Goal: Task Accomplishment & Management: Manage account settings

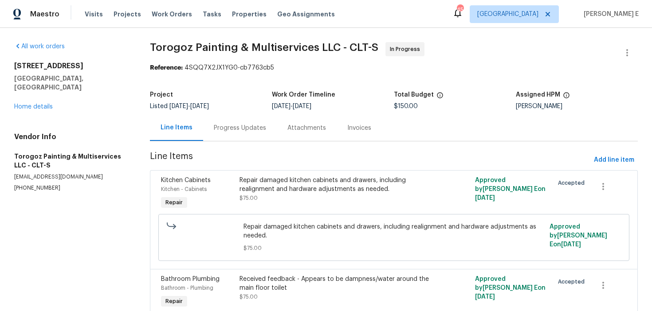
scroll to position [10, 0]
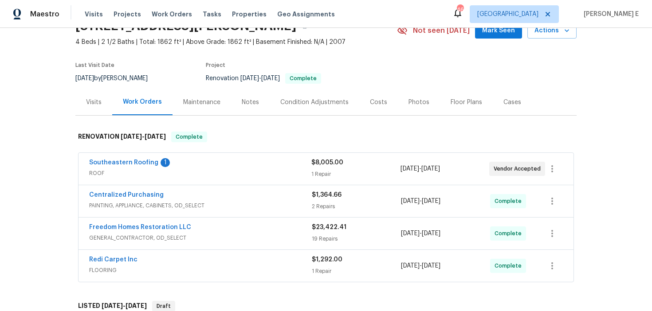
scroll to position [51, 0]
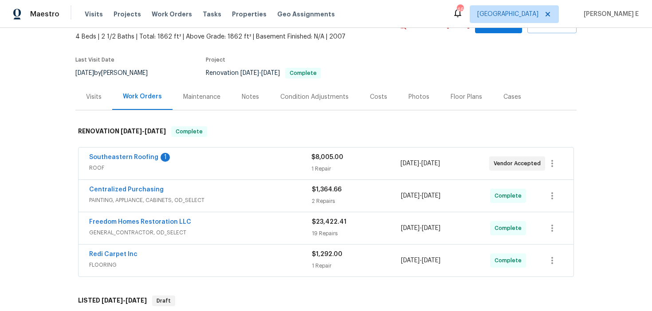
click at [195, 164] on span "ROOF" at bounding box center [200, 168] width 222 height 9
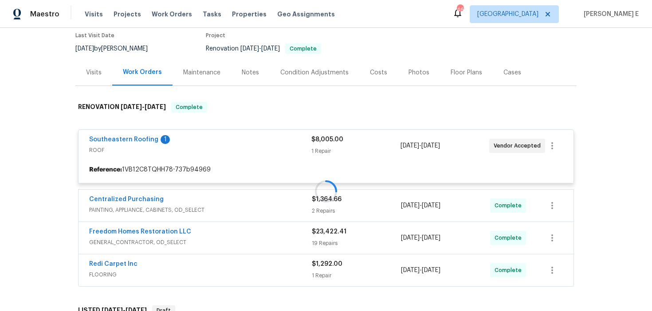
scroll to position [75, 0]
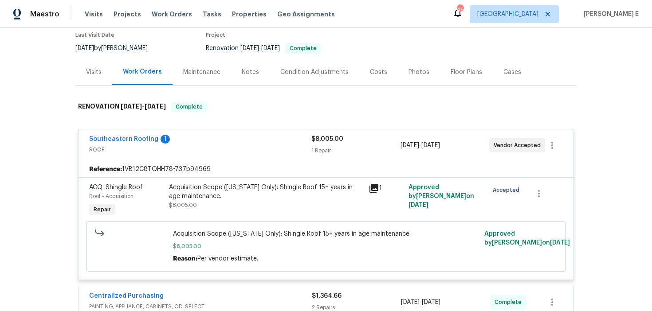
click at [195, 164] on div "Reference: 1VB12C8TQHH78-737b94969" at bounding box center [325, 169] width 495 height 16
click at [208, 148] on span "ROOF" at bounding box center [200, 149] width 222 height 9
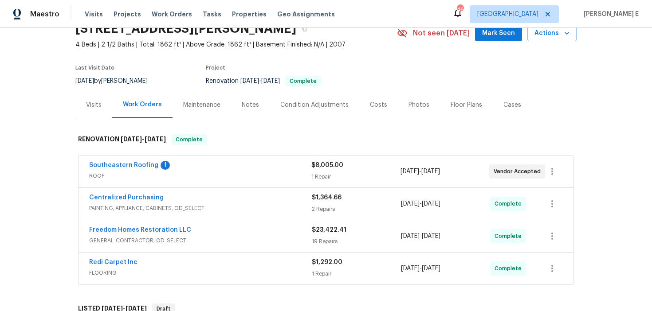
scroll to position [204, 0]
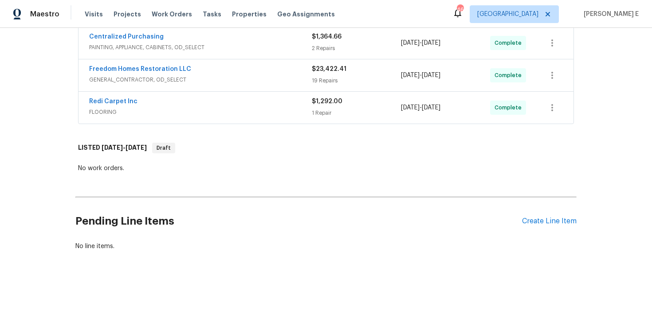
click at [551, 216] on div "Pending Line Items Create Line Item" at bounding box center [325, 221] width 501 height 41
click at [546, 221] on div "Create Line Item" at bounding box center [549, 221] width 55 height 8
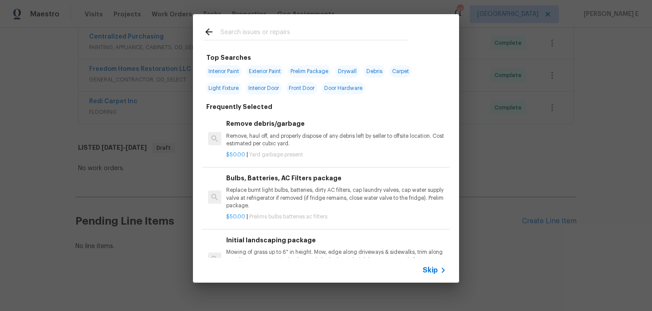
click at [434, 269] on span "Skip" at bounding box center [430, 270] width 15 height 9
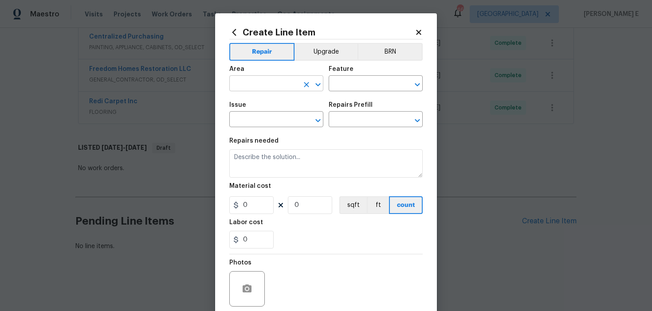
click at [249, 89] on input "text" at bounding box center [263, 85] width 69 height 14
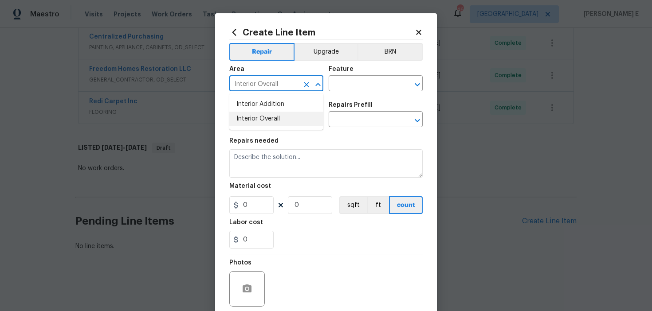
type input "Interior Overall"
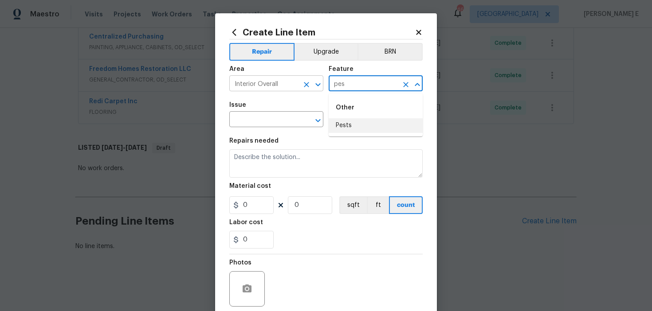
type input "pes"
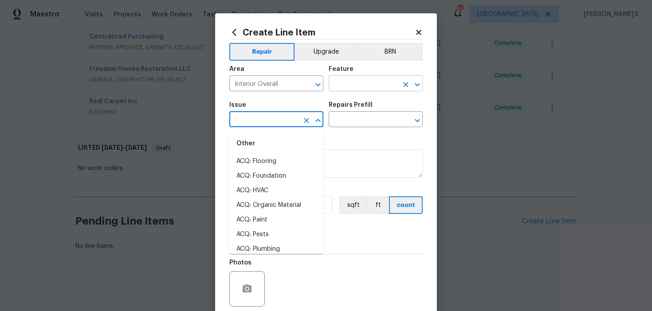
click at [333, 81] on input "text" at bounding box center [363, 85] width 69 height 14
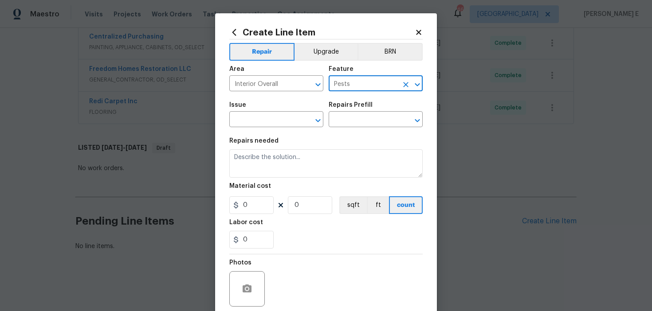
type input "Pests"
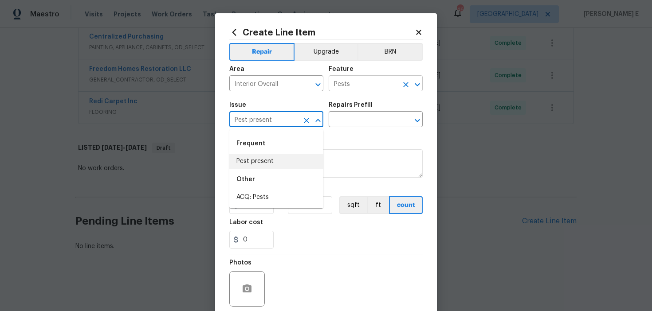
type input "Pest present"
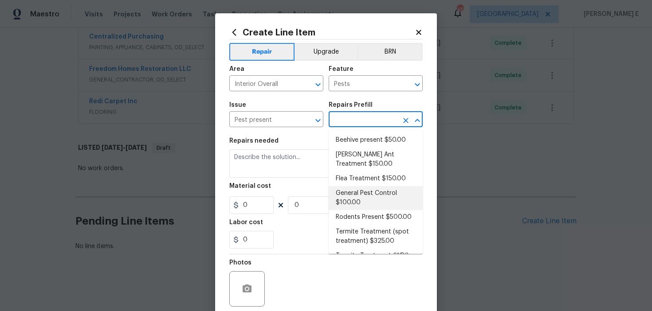
click at [350, 198] on li "General Pest Control $100.00" at bounding box center [376, 198] width 94 height 24
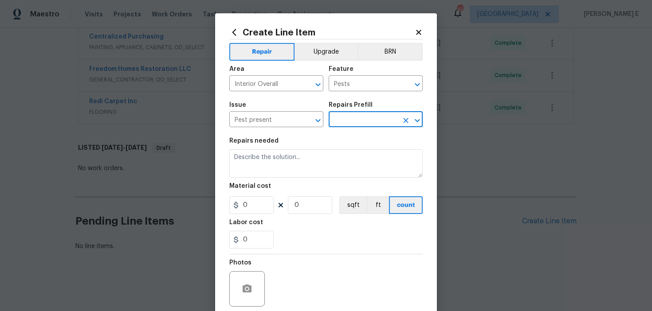
type input "General Pest Control $100.00"
type textarea "General pest treatment for active pest/insect infestation - non termite"
type input "100"
type input "1"
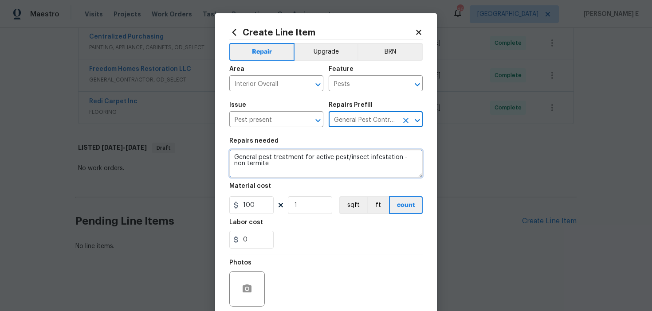
click at [313, 175] on textarea "General pest treatment for active pest/insect infestation - non termite" at bounding box center [325, 163] width 193 height 28
paste textarea "Received feedback that the home is infested with live bugs. Please perform a ge…"
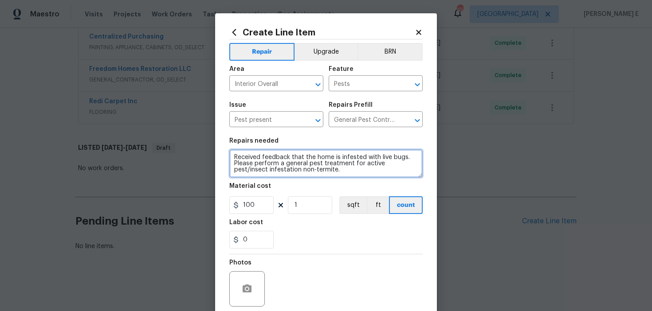
type textarea "Received feedback that the home is infested with live bugs. Please perform a ge…"
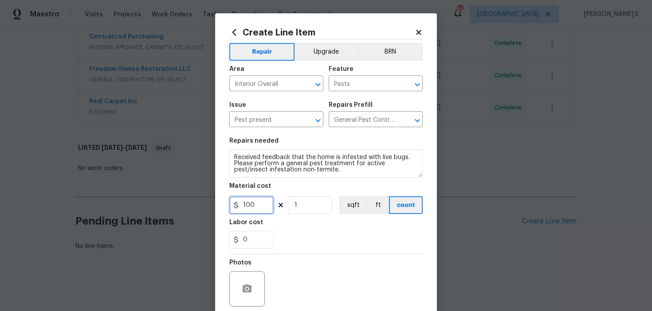
click at [247, 207] on input "100" at bounding box center [251, 205] width 44 height 18
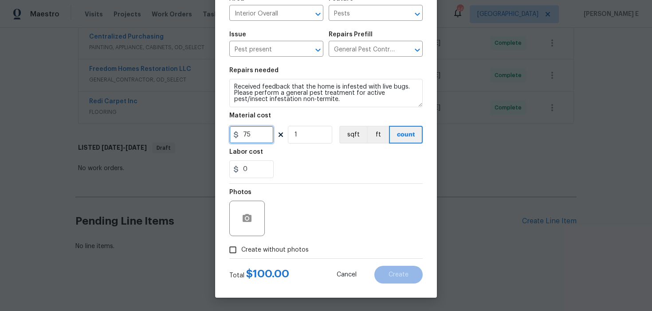
type input "75"
click at [254, 226] on div at bounding box center [246, 218] width 35 height 35
click at [251, 223] on icon "button" at bounding box center [247, 218] width 11 height 11
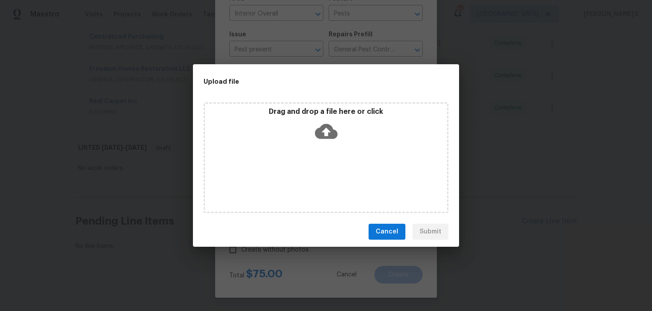
click at [332, 128] on icon at bounding box center [326, 131] width 23 height 15
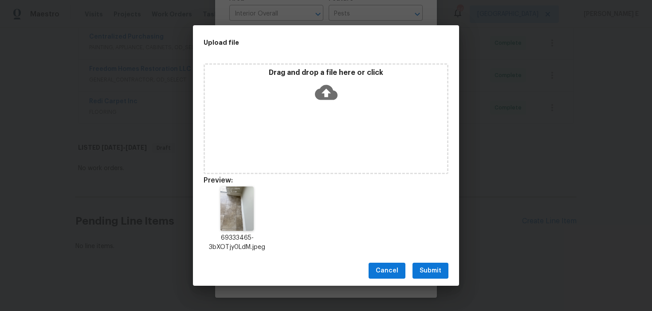
click at [429, 274] on span "Submit" at bounding box center [431, 271] width 22 height 11
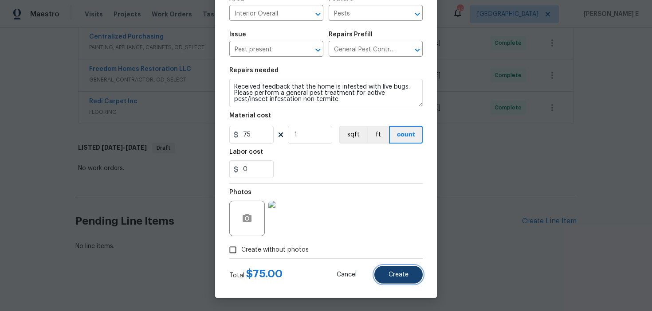
click at [391, 267] on button "Create" at bounding box center [398, 275] width 48 height 18
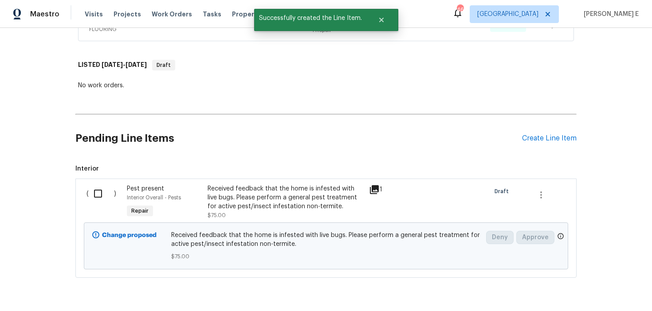
scroll to position [314, 0]
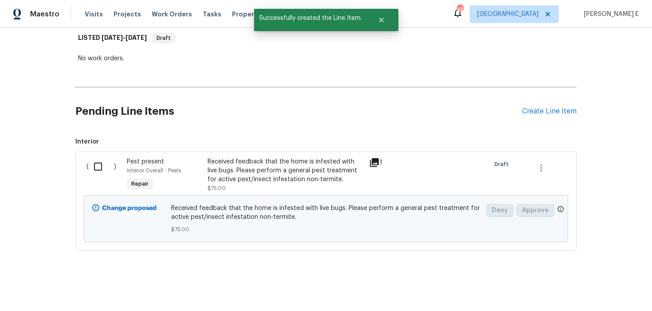
click at [94, 172] on input "checkbox" at bounding box center [101, 166] width 25 height 19
click at [608, 295] on button "Create Work Order" at bounding box center [601, 289] width 73 height 16
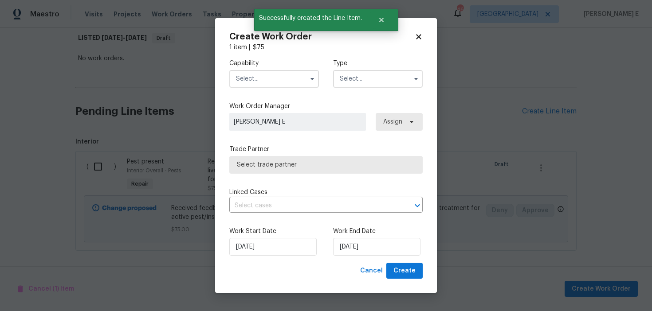
checkbox input "false"
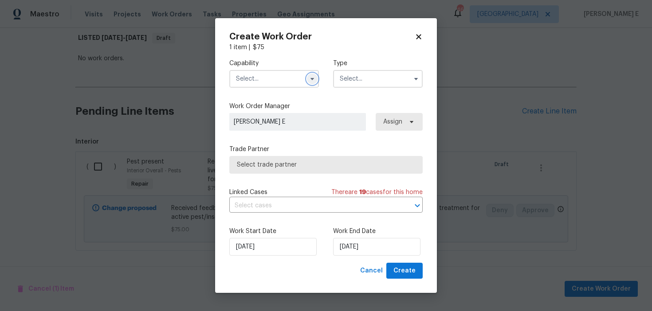
click at [316, 78] on button "button" at bounding box center [312, 79] width 11 height 11
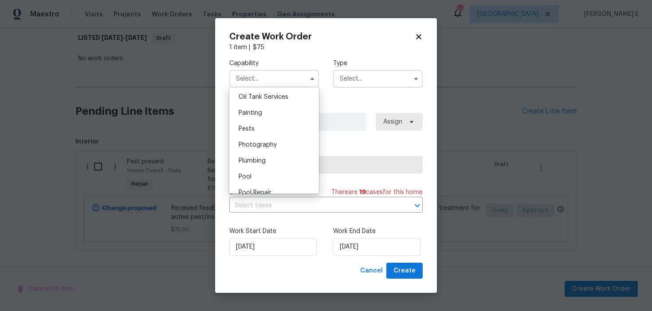
scroll to position [731, 0]
click at [267, 126] on div "Pests" at bounding box center [273, 127] width 85 height 16
type input "Pests"
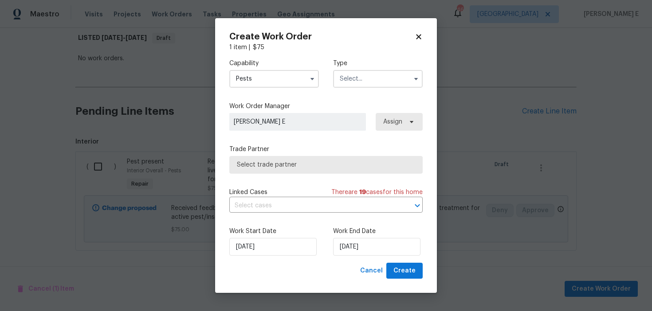
click at [354, 75] on input "text" at bounding box center [378, 79] width 90 height 18
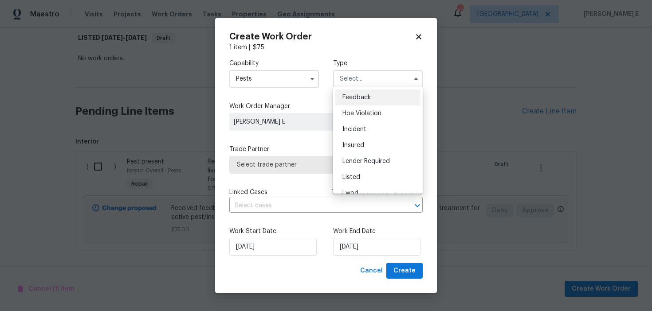
click at [352, 95] on span "Feedback" at bounding box center [356, 97] width 28 height 6
type input "Feedback"
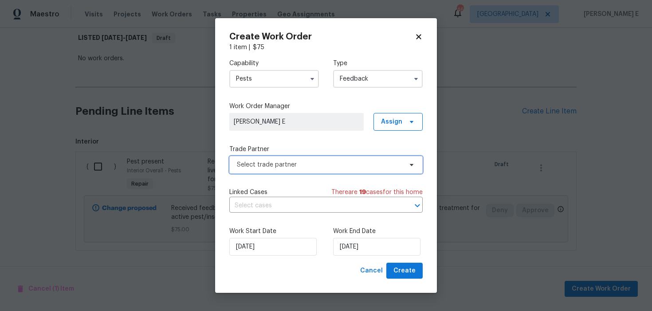
click at [250, 164] on span "Select trade partner" at bounding box center [319, 165] width 165 height 9
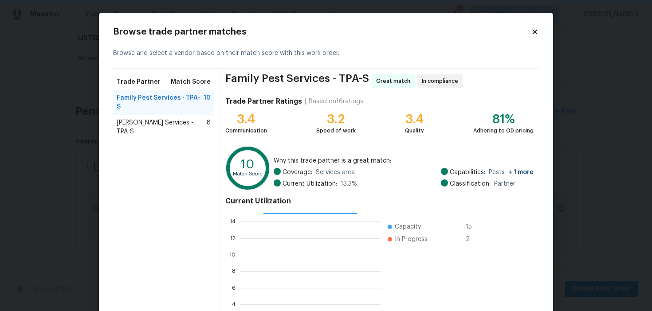
scroll to position [80, 0]
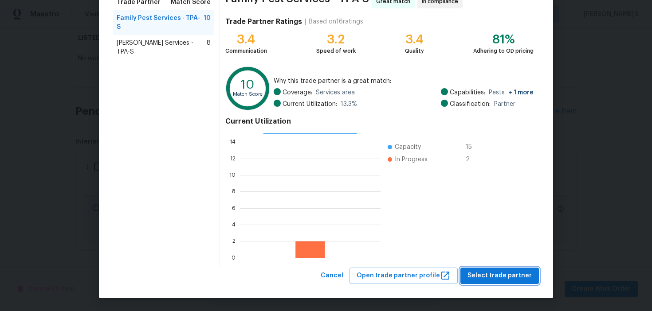
click at [481, 279] on span "Select trade partner" at bounding box center [499, 276] width 64 height 11
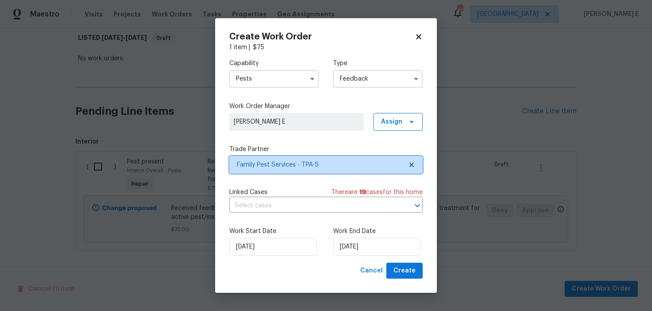
scroll to position [0, 0]
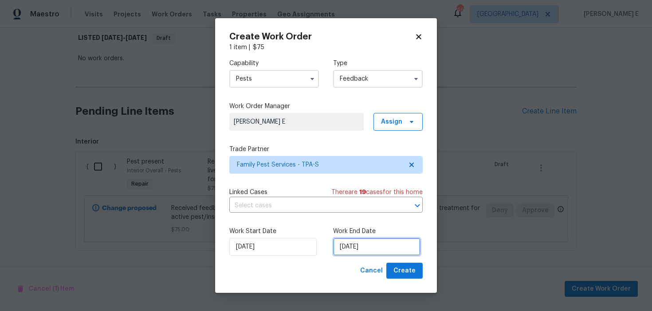
click at [357, 250] on input "[DATE]" at bounding box center [376, 247] width 87 height 18
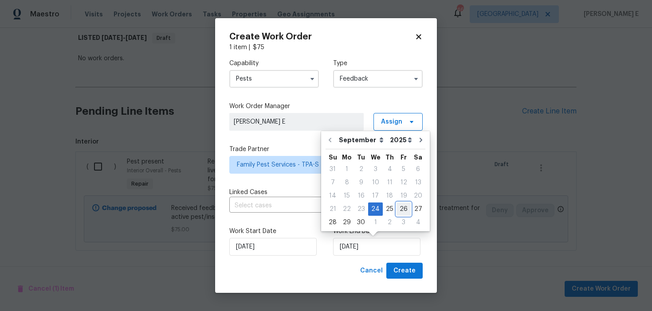
click at [396, 207] on div "26" at bounding box center [403, 209] width 14 height 12
type input "[DATE]"
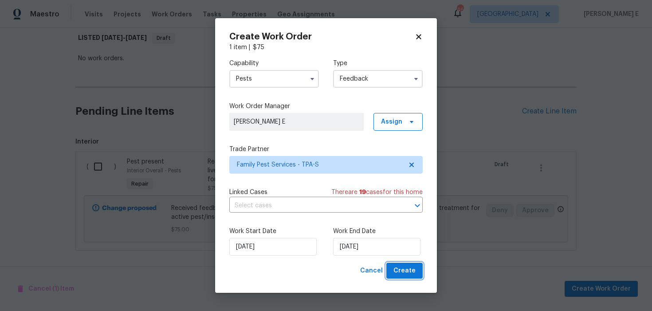
click at [412, 279] on button "Create" at bounding box center [404, 271] width 36 height 16
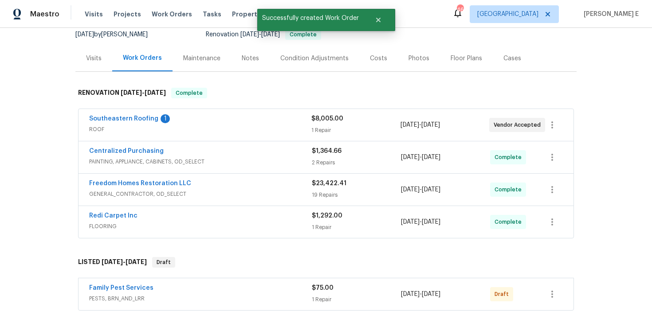
scroll to position [227, 0]
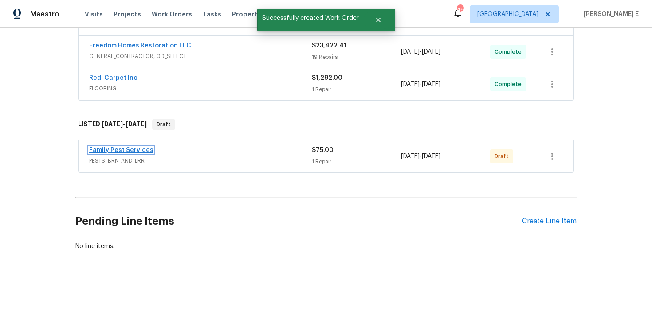
click at [141, 153] on link "Family Pest Services" at bounding box center [121, 150] width 64 height 6
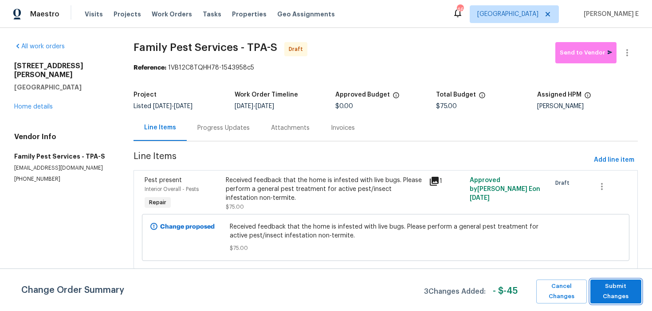
click at [615, 288] on span "Submit Changes" at bounding box center [616, 292] width 42 height 20
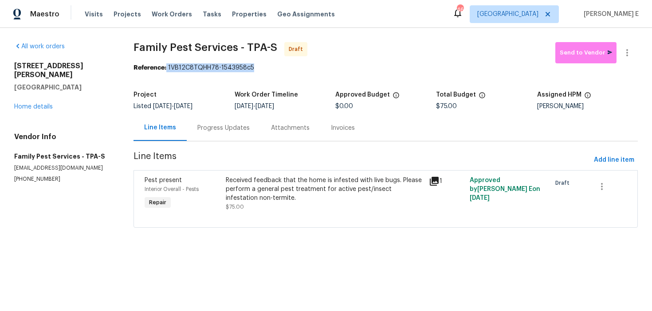
drag, startPoint x: 170, startPoint y: 68, endPoint x: 256, endPoint y: 69, distance: 86.0
click at [256, 69] on div "Reference: 1VB12C8TQHH78-1543958c5" at bounding box center [385, 67] width 504 height 9
copy div "1VB12C8TQHH78-1543958c5"
click at [211, 139] on div "Progress Updates" at bounding box center [224, 128] width 74 height 26
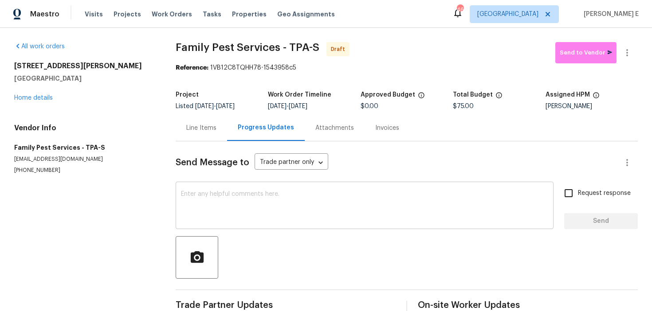
click at [279, 195] on textarea at bounding box center [364, 206] width 367 height 31
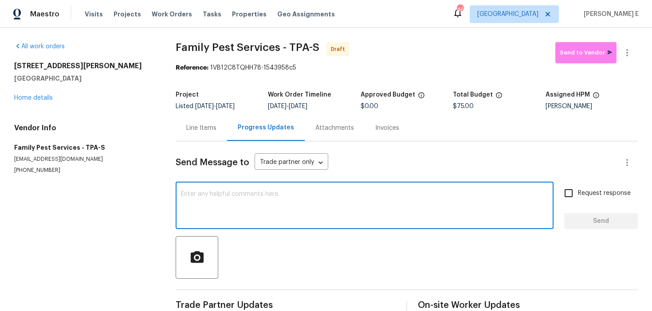
paste textarea "Hi this is [PERSON_NAME] with Opendoor. I’m confirming you received the WO for …"
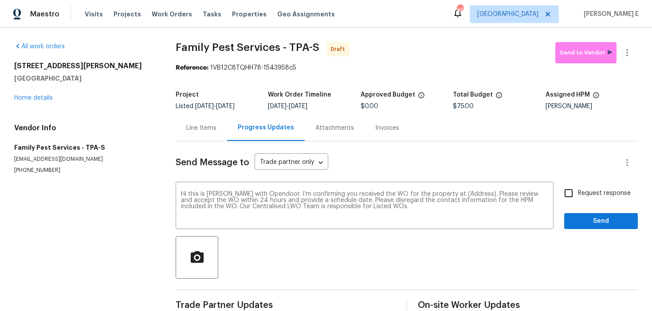
drag, startPoint x: 14, startPoint y: 68, endPoint x: 86, endPoint y: 82, distance: 72.8
click at [86, 82] on div "[STREET_ADDRESS][PERSON_NAME]" at bounding box center [84, 72] width 140 height 21
copy div "[STREET_ADDRESS][PERSON_NAME]"
click at [463, 194] on textarea "Hi this is [PERSON_NAME] with Opendoor. I’m confirming you received the WO for …" at bounding box center [364, 206] width 367 height 31
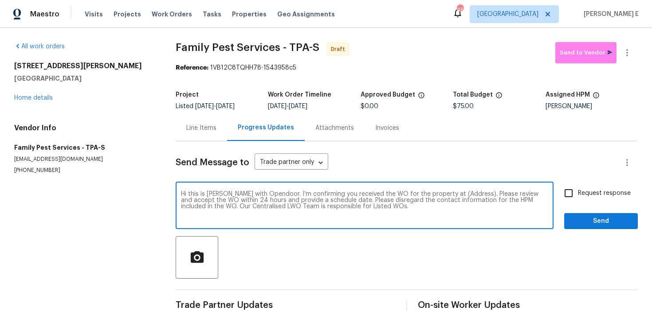
paste textarea "[STREET_ADDRESS][PERSON_NAME]"
type textarea "Hi this is [PERSON_NAME] with Opendoor. I’m confirming you received the WO for …"
click at [581, 193] on span "Request response" at bounding box center [604, 193] width 53 height 9
click at [578, 193] on input "Request response" at bounding box center [568, 193] width 19 height 19
checkbox input "true"
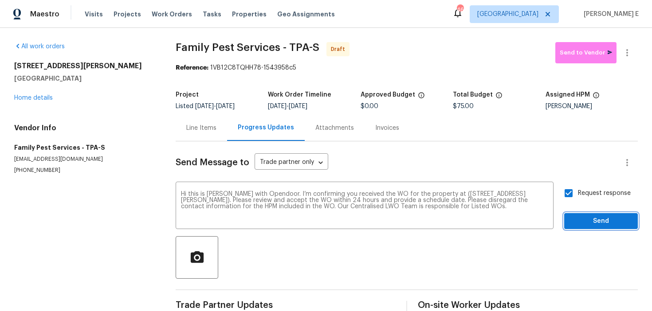
click at [582, 227] on span "Send" at bounding box center [600, 221] width 59 height 11
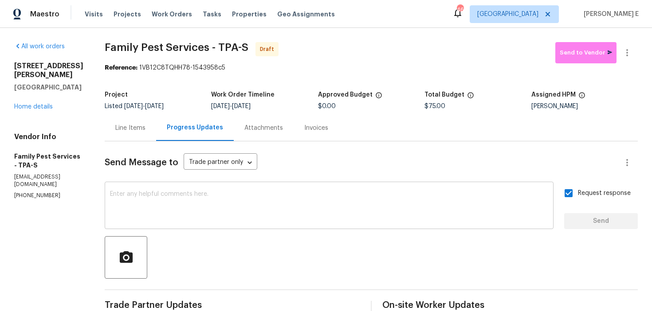
click at [369, 205] on textarea at bounding box center [329, 206] width 438 height 31
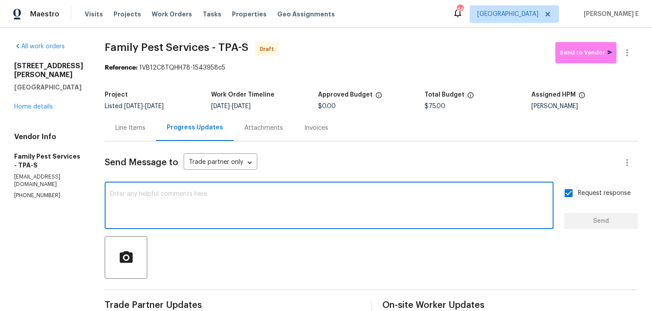
paste textarea "Attention All Work Orders must include before-photos (both close-up and wide-an…"
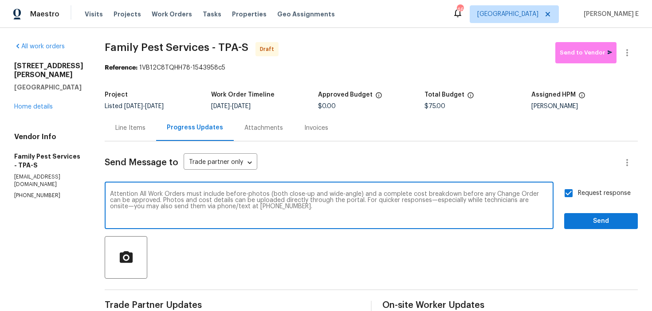
type textarea "Attention All Work Orders must include before-photos (both close-up and wide-an…"
click at [613, 221] on span "Send" at bounding box center [600, 221] width 59 height 11
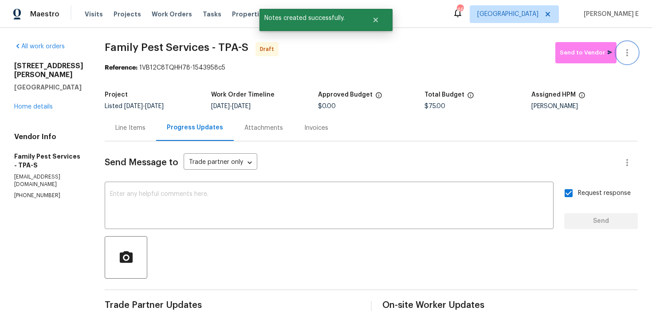
click at [629, 55] on icon "button" at bounding box center [627, 52] width 11 height 11
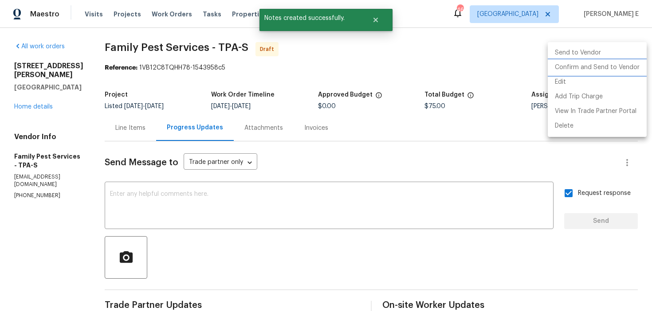
click at [608, 64] on li "Confirm and Send to Vendor" at bounding box center [597, 67] width 99 height 15
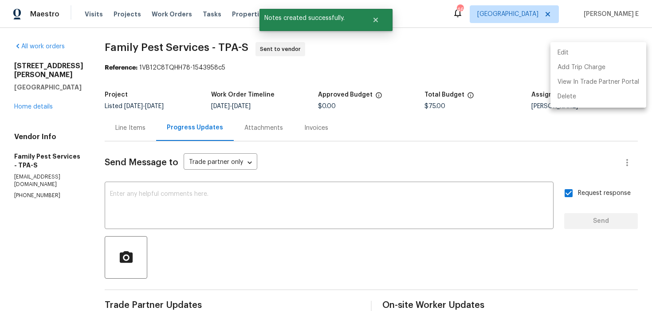
click at [391, 86] on div at bounding box center [326, 155] width 652 height 311
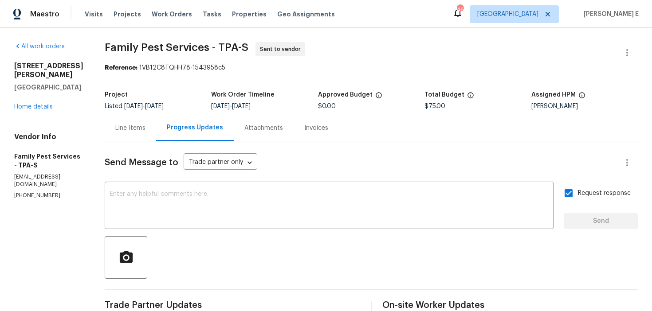
click at [183, 81] on section "Family Pest Services - TPA-S Sent to vendor Reference: 1VB12C8TQHH78-1543958c5 …" at bounding box center [371, 248] width 533 height 413
drag, startPoint x: 109, startPoint y: 43, endPoint x: 212, endPoint y: 44, distance: 102.4
click at [212, 44] on span "Family Pest Services - TPA-S" at bounding box center [177, 47] width 144 height 11
copy span "Family Pest Services"
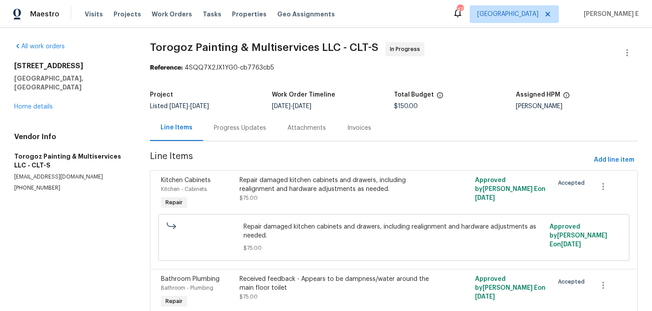
click at [255, 130] on div "Progress Updates" at bounding box center [240, 128] width 52 height 9
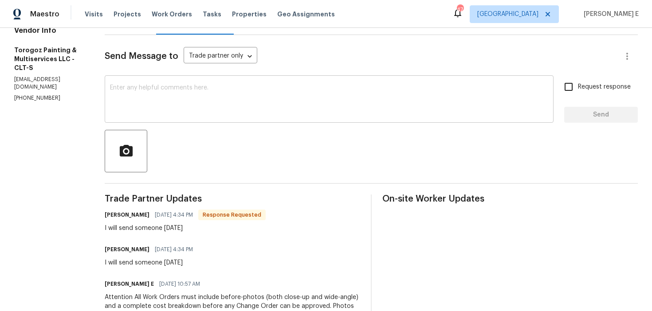
scroll to position [106, 0]
click at [276, 102] on textarea at bounding box center [329, 101] width 438 height 31
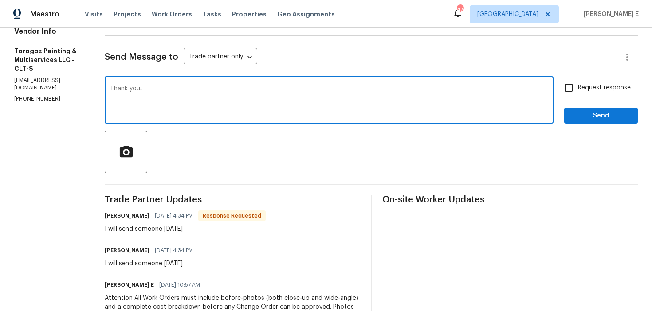
type textarea "Thank you.."
click at [622, 109] on button "Send" at bounding box center [601, 116] width 74 height 16
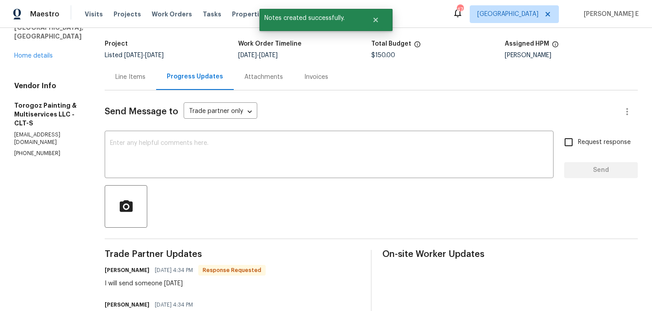
scroll to position [0, 0]
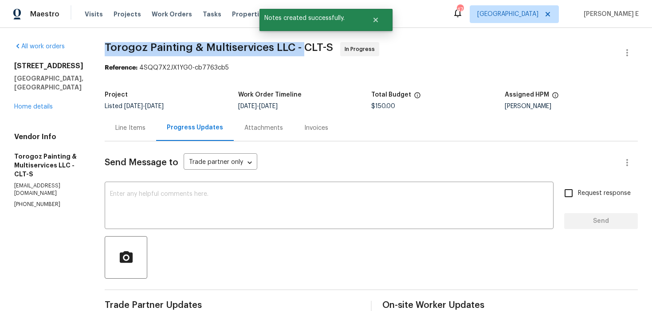
drag, startPoint x: 126, startPoint y: 51, endPoint x: 323, endPoint y: 46, distance: 197.0
click at [323, 46] on span "Torogoz Painting & Multiservices LLC - CLT-S" at bounding box center [219, 47] width 228 height 11
copy span "Torogoz Painting & Multiservices LLC -"
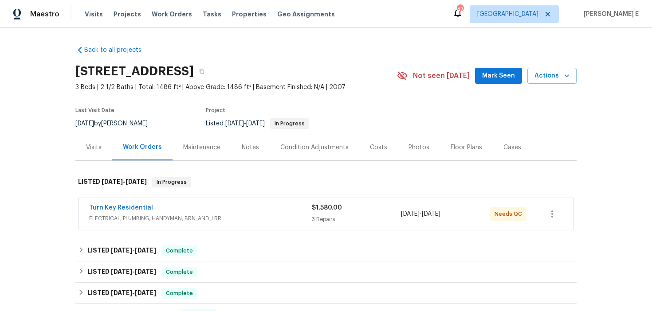
click at [224, 212] on div "Turn Key Residential" at bounding box center [200, 209] width 223 height 11
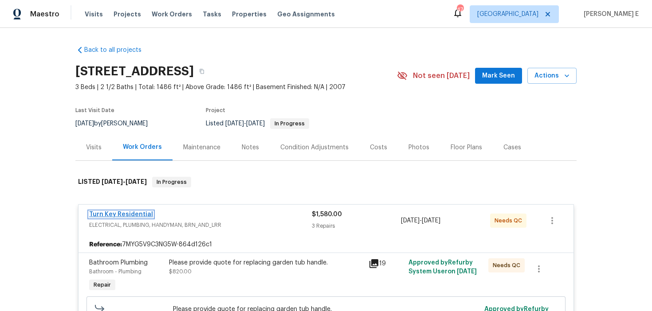
click at [131, 214] on link "Turn Key Residential" at bounding box center [121, 215] width 64 height 6
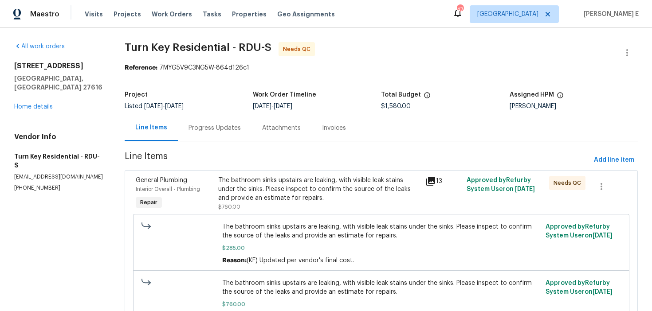
click at [226, 126] on div "Progress Updates" at bounding box center [214, 128] width 52 height 9
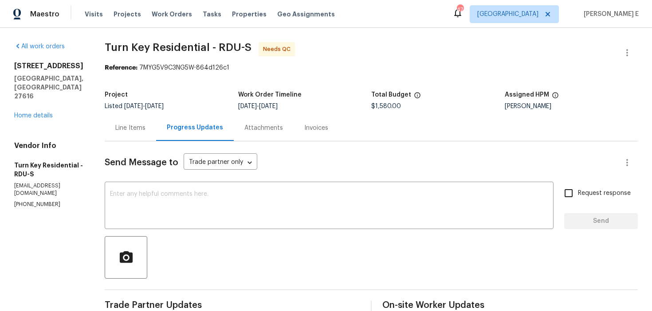
click at [137, 126] on div "Line Items" at bounding box center [130, 128] width 30 height 9
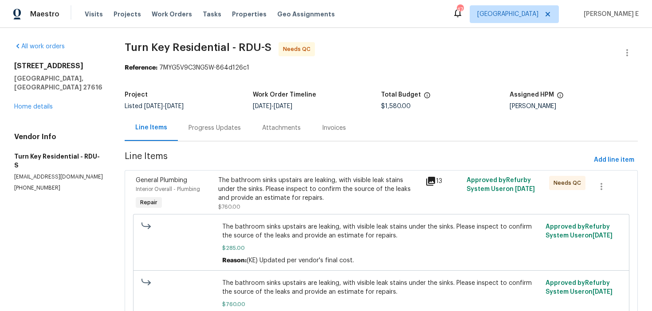
click at [267, 173] on div "General Plumbing Interior Overall - Plumbing Repair The bathroom sinks upstairs…" at bounding box center [381, 254] width 513 height 168
click at [263, 185] on div "The bathroom sinks upstairs are leaking, with visible leak stains under the sin…" at bounding box center [318, 189] width 201 height 27
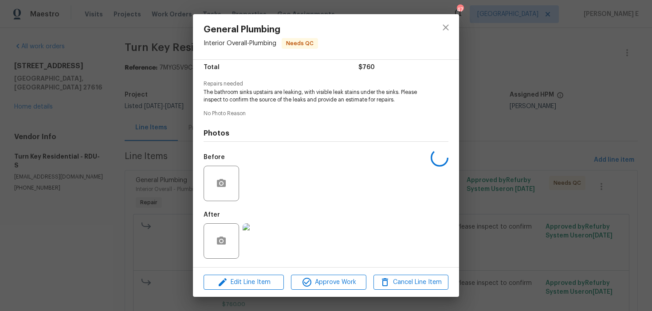
scroll to position [75, 0]
click at [256, 180] on img at bounding box center [260, 183] width 35 height 35
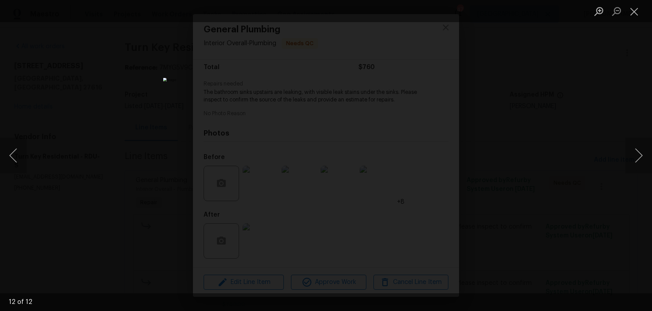
click at [521, 155] on div "Lightbox" at bounding box center [326, 155] width 652 height 311
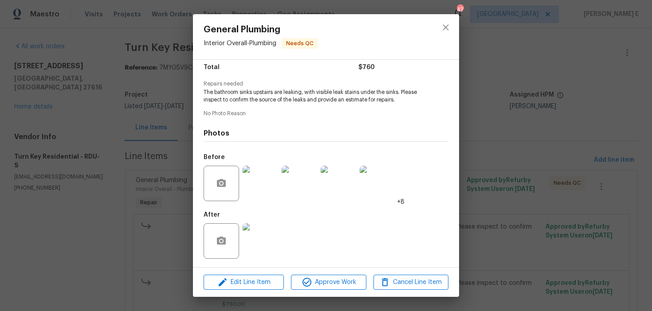
click at [521, 155] on div "General Plumbing Interior Overall - Plumbing Needs QC Vendor Turn Key Residenti…" at bounding box center [326, 155] width 652 height 311
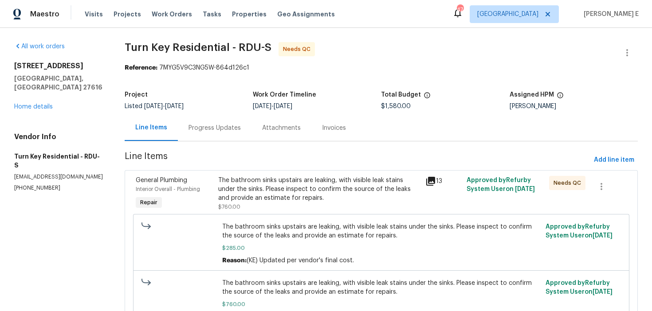
scroll to position [203, 0]
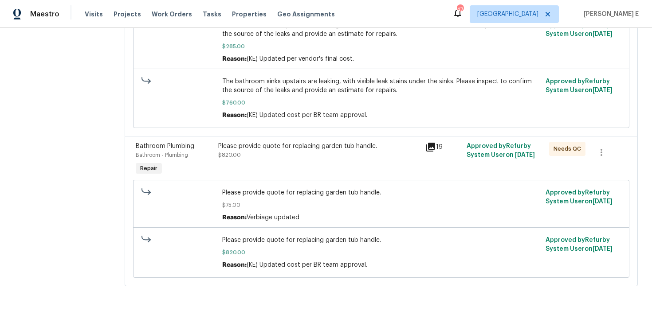
click at [302, 161] on div "Please provide quote for replacing garden tub handle. $820.00" at bounding box center [319, 159] width 207 height 41
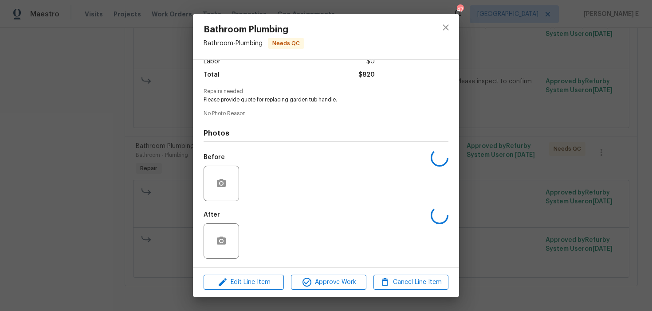
scroll to position [67, 0]
click at [262, 232] on img at bounding box center [260, 241] width 35 height 35
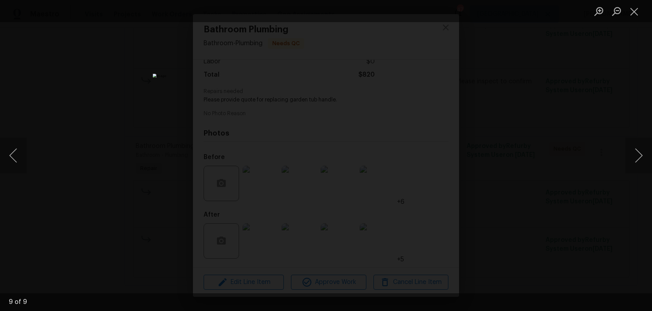
click at [533, 149] on div "Lightbox" at bounding box center [326, 155] width 652 height 311
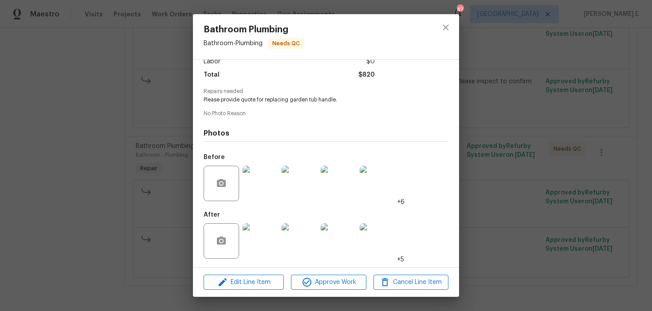
click at [533, 149] on div "Bathroom Plumbing Bathroom - Plumbing Needs QC Vendor Turn Key Residential Acco…" at bounding box center [326, 155] width 652 height 311
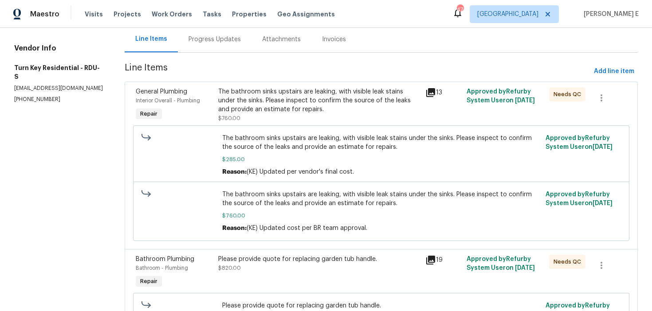
scroll to position [72, 0]
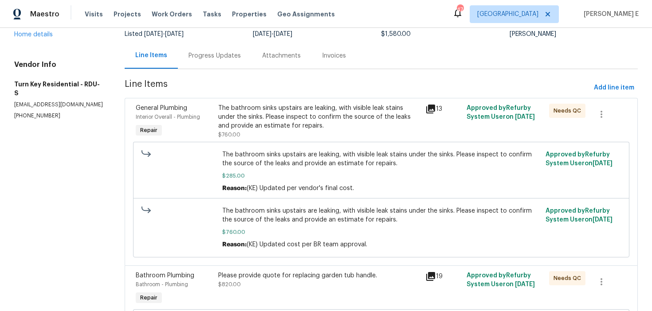
click at [302, 120] on div "The bathroom sinks upstairs are leaking, with visible leak stains under the sin…" at bounding box center [318, 117] width 201 height 27
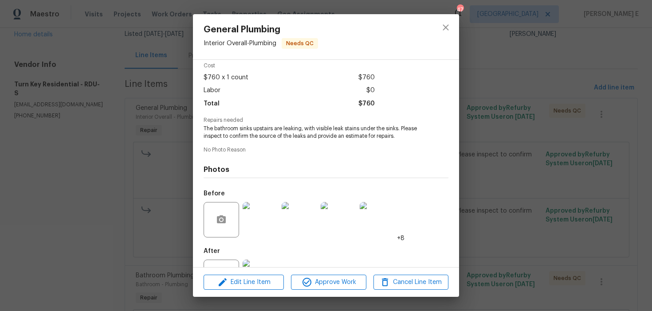
scroll to position [75, 0]
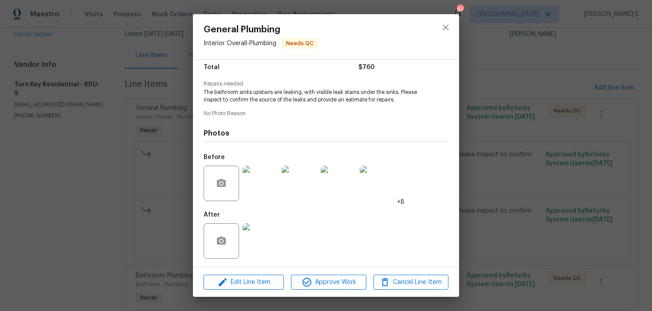
click at [262, 235] on img at bounding box center [260, 241] width 35 height 35
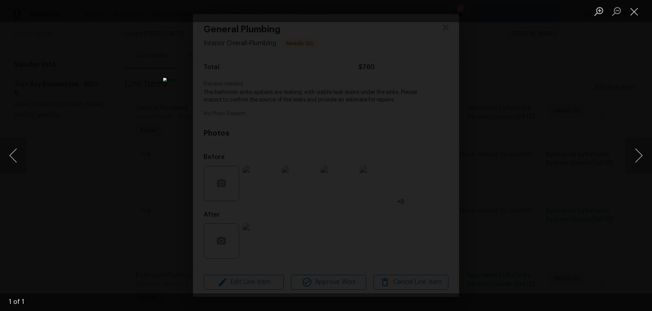
click at [512, 129] on div "Lightbox" at bounding box center [326, 155] width 652 height 311
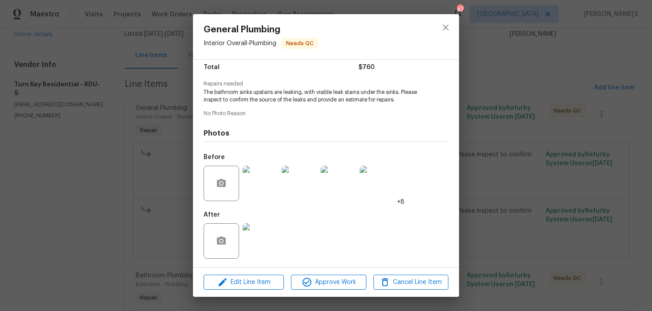
click at [256, 196] on img at bounding box center [260, 183] width 35 height 35
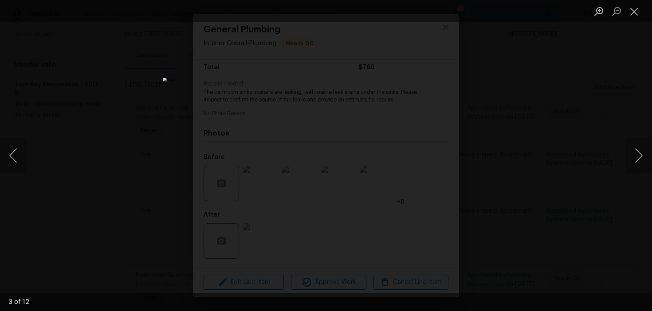
click at [279, 145] on img "Lightbox" at bounding box center [326, 156] width 326 height 156
click at [508, 103] on div "Lightbox" at bounding box center [326, 155] width 652 height 311
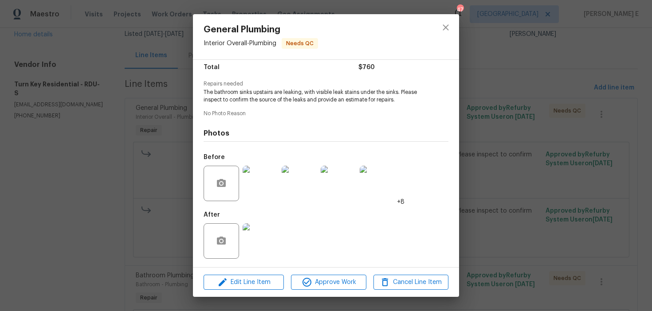
click at [508, 103] on div "General Plumbing Interior Overall - Plumbing Needs QC Vendor Turn Key Residenti…" at bounding box center [326, 155] width 652 height 311
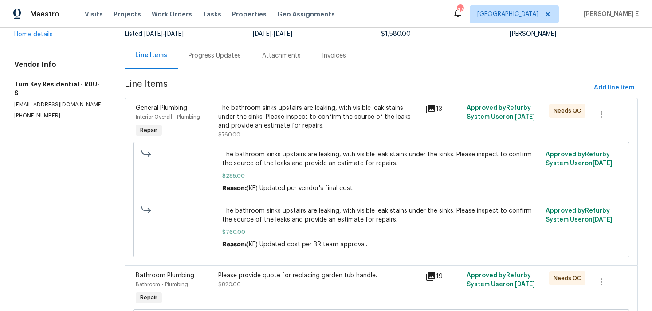
click at [319, 133] on div "The bathroom sinks upstairs are leaking, with visible leak stains under the sin…" at bounding box center [318, 121] width 201 height 35
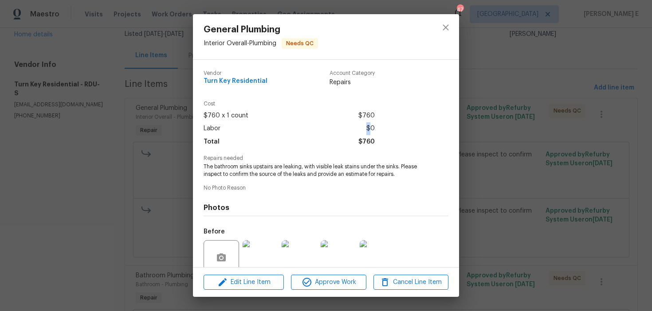
click at [319, 133] on div "Labor $0" at bounding box center [289, 128] width 171 height 13
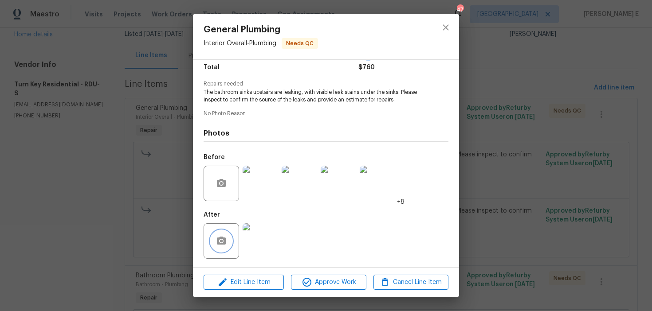
click at [224, 241] on icon "button" at bounding box center [221, 241] width 9 height 8
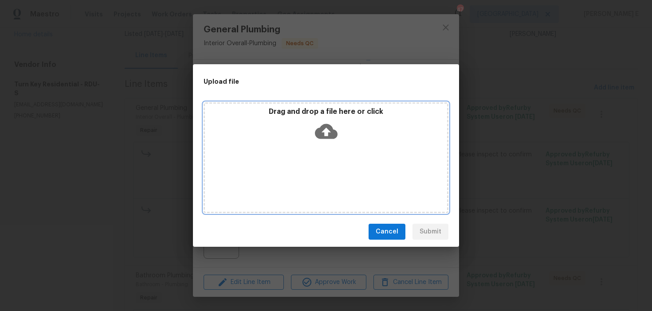
click at [322, 131] on icon at bounding box center [326, 131] width 23 height 23
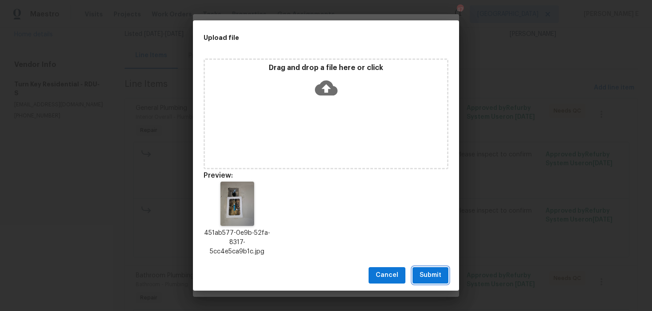
click at [428, 277] on span "Submit" at bounding box center [431, 275] width 22 height 11
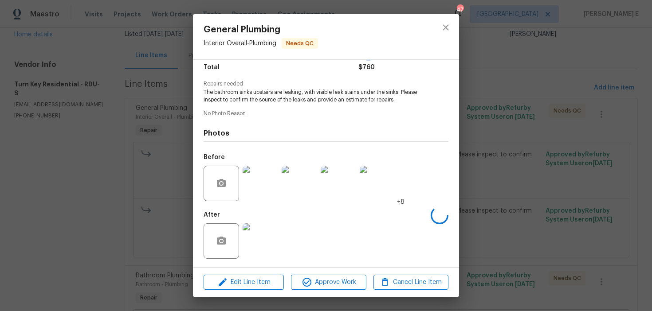
click at [111, 233] on div "General Plumbing Interior Overall - Plumbing Needs QC Vendor Turn Key Residenti…" at bounding box center [326, 155] width 652 height 311
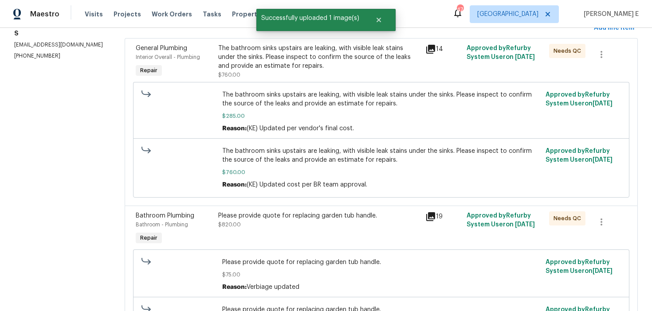
scroll to position [0, 0]
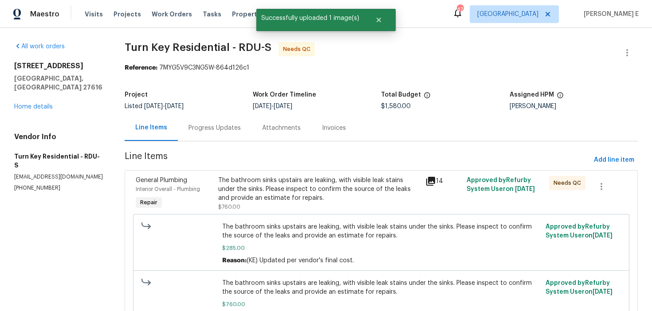
click at [203, 127] on div "Progress Updates" at bounding box center [214, 128] width 52 height 9
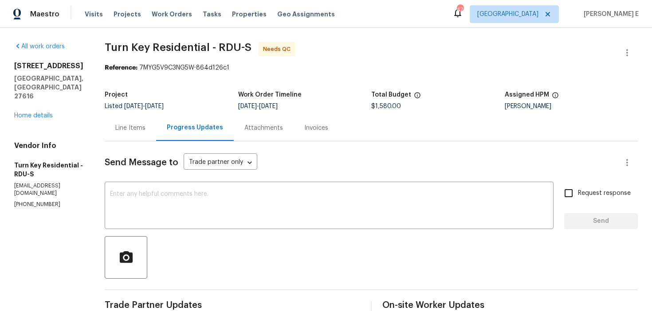
click at [145, 131] on div "Line Items" at bounding box center [130, 128] width 30 height 9
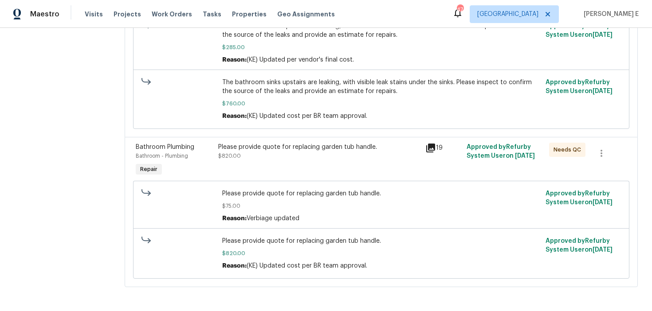
scroll to position [203, 0]
click at [331, 149] on div "Please provide quote for replacing garden tub handle." at bounding box center [318, 146] width 201 height 9
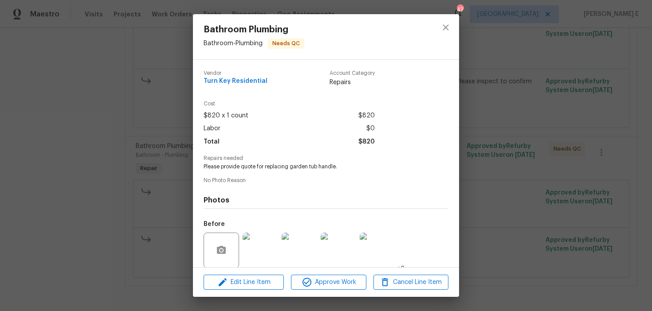
scroll to position [67, 0]
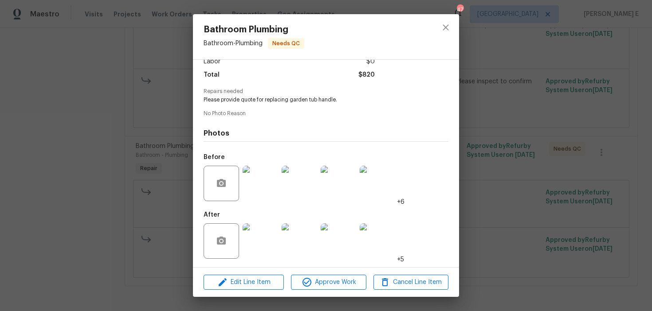
click at [252, 247] on img at bounding box center [260, 241] width 35 height 35
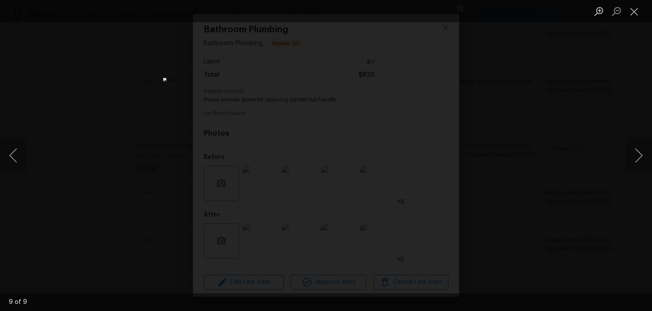
click at [604, 114] on div "Lightbox" at bounding box center [326, 155] width 652 height 311
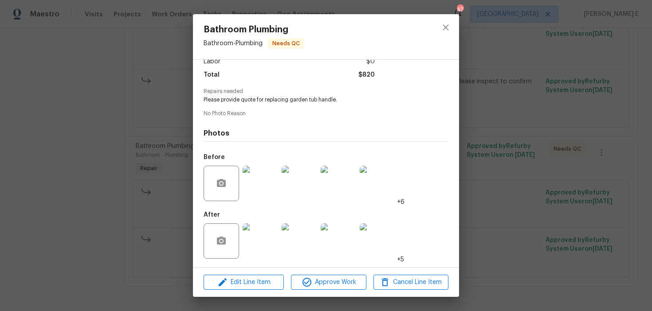
click at [604, 114] on div "Bathroom Plumbing Bathroom - Plumbing Needs QC Vendor Turn Key Residential Acco…" at bounding box center [326, 155] width 652 height 311
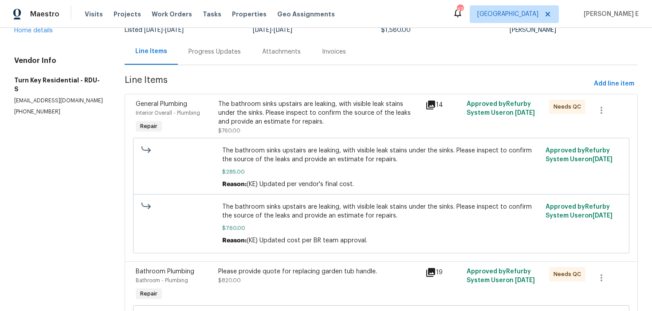
scroll to position [0, 0]
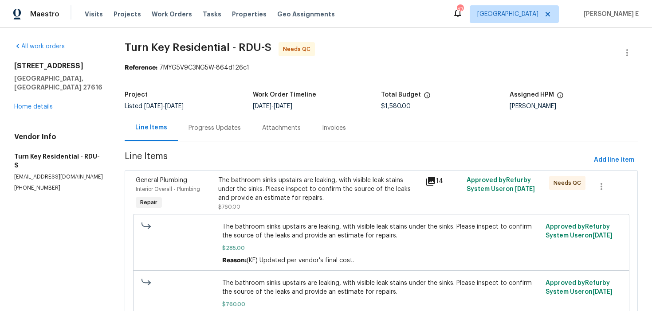
click at [237, 137] on div "Progress Updates" at bounding box center [215, 128] width 74 height 26
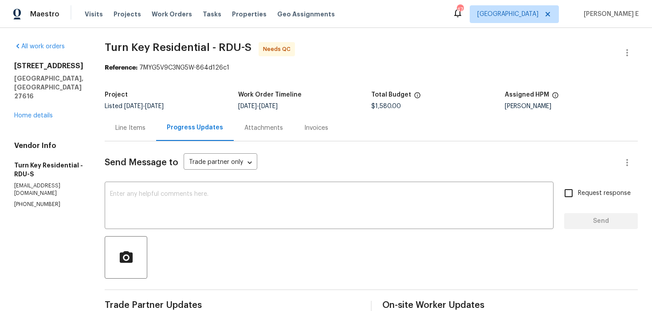
click at [141, 134] on div "Line Items" at bounding box center [130, 128] width 51 height 26
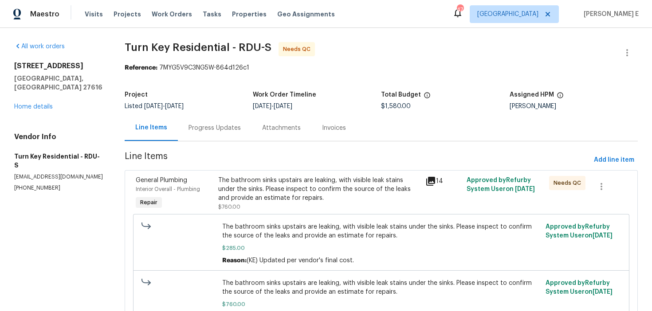
click at [204, 141] on div "Progress Updates" at bounding box center [215, 128] width 74 height 26
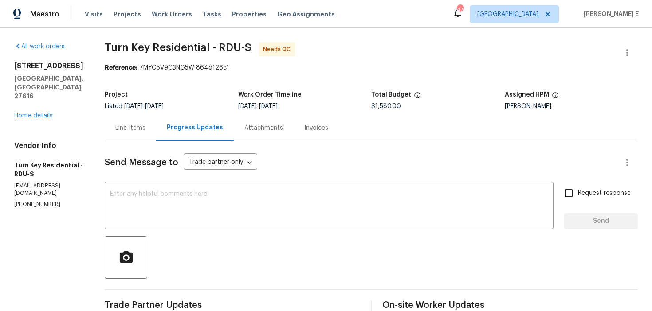
click at [147, 140] on div "Line Items" at bounding box center [130, 128] width 51 height 26
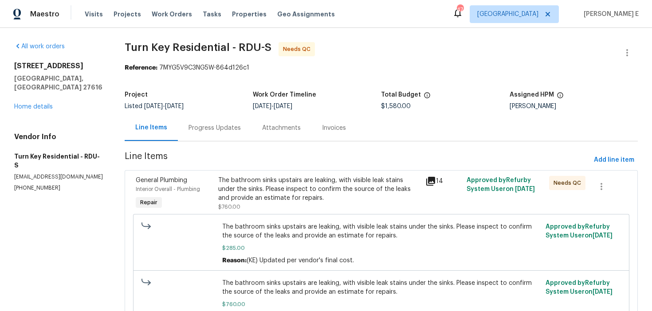
click at [198, 134] on div "Progress Updates" at bounding box center [215, 128] width 74 height 26
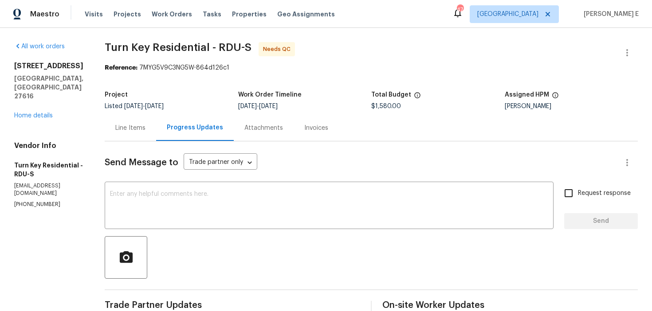
click at [145, 130] on div "Line Items" at bounding box center [130, 128] width 30 height 9
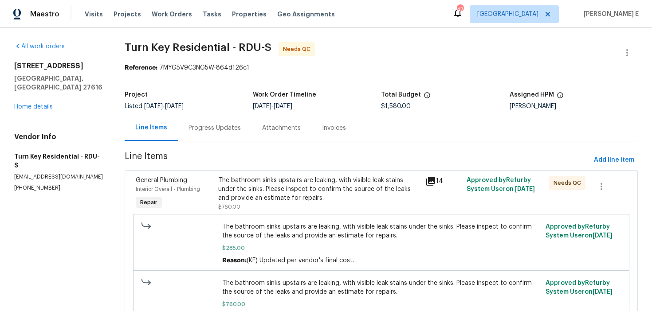
click at [279, 186] on div "The bathroom sinks upstairs are leaking, with visible leak stains under the sin…" at bounding box center [318, 189] width 201 height 27
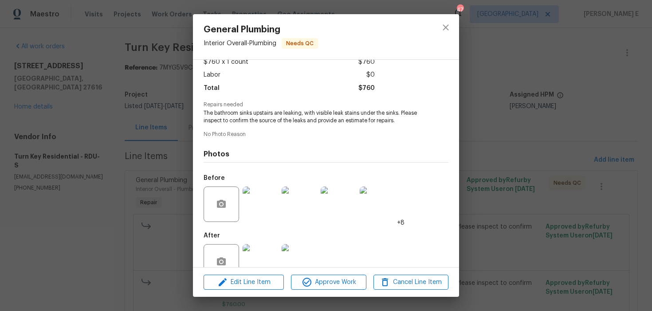
scroll to position [75, 0]
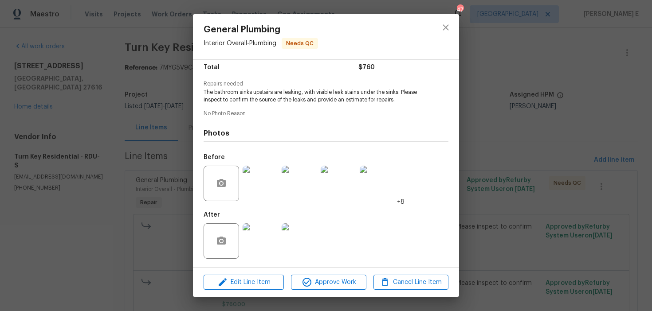
click at [251, 229] on img at bounding box center [260, 241] width 35 height 35
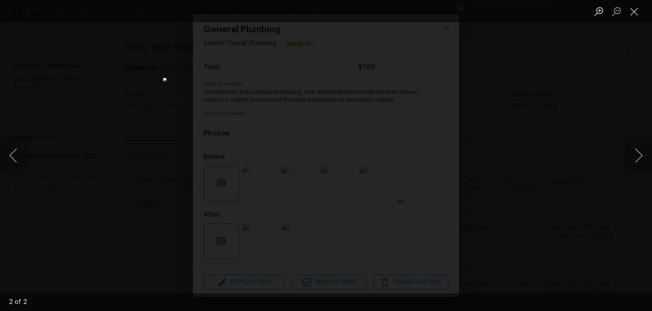
click at [550, 94] on div "Lightbox" at bounding box center [326, 155] width 652 height 311
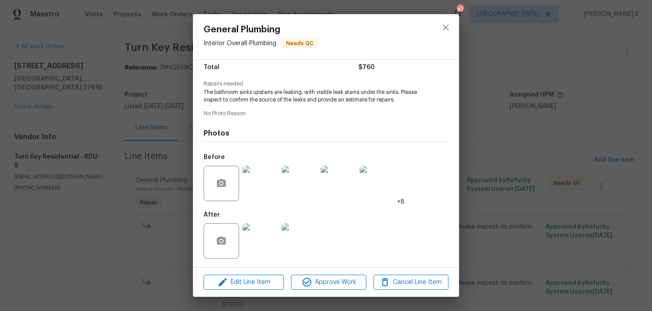
click at [550, 94] on div "General Plumbing Interior Overall - Plumbing Needs QC Vendor Turn Key Residenti…" at bounding box center [326, 155] width 652 height 311
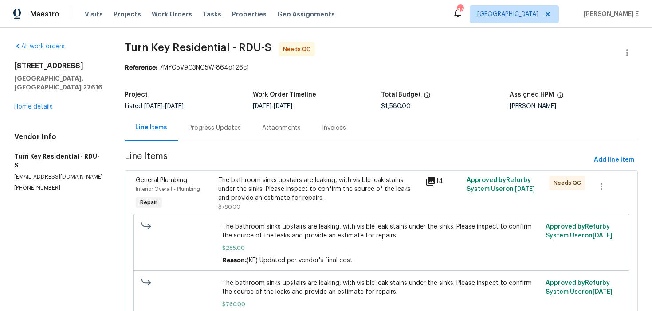
scroll to position [74, 0]
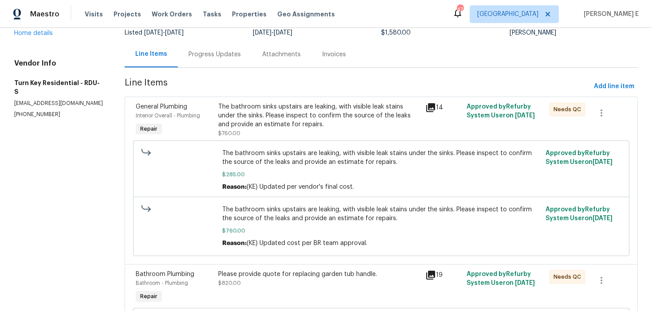
click at [238, 116] on div "The bathroom sinks upstairs are leaking, with visible leak stains under the sin…" at bounding box center [318, 115] width 201 height 27
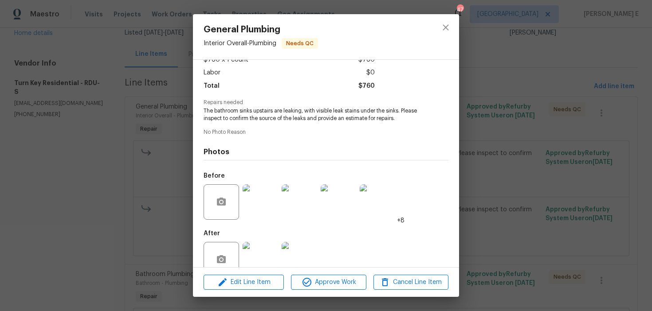
scroll to position [75, 0]
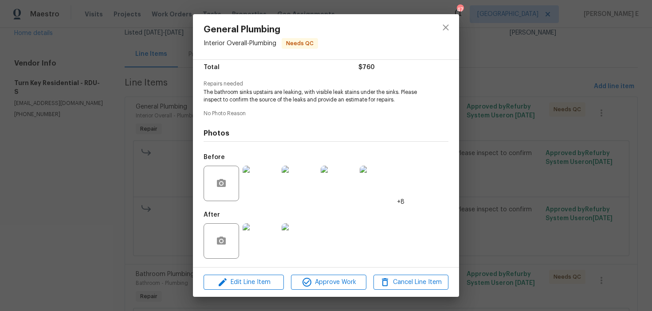
click at [253, 254] on img at bounding box center [260, 241] width 35 height 35
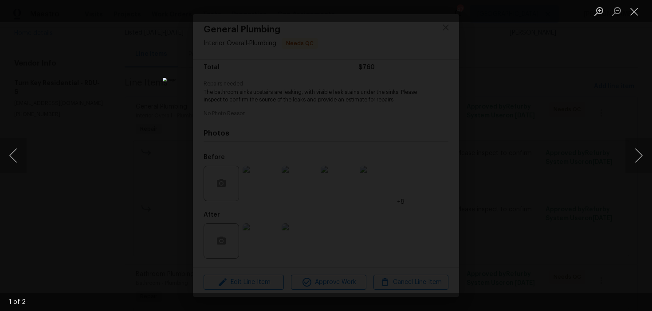
click at [473, 173] on div "Lightbox" at bounding box center [326, 155] width 652 height 311
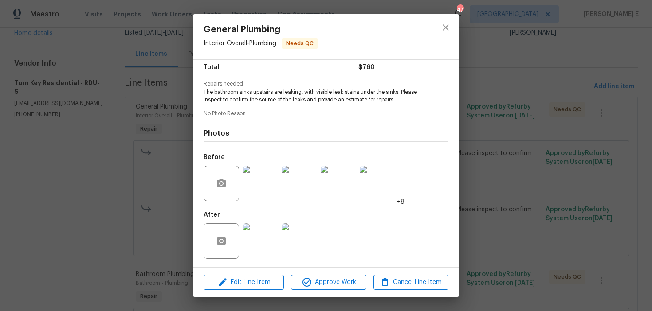
click at [259, 170] on img at bounding box center [260, 183] width 35 height 35
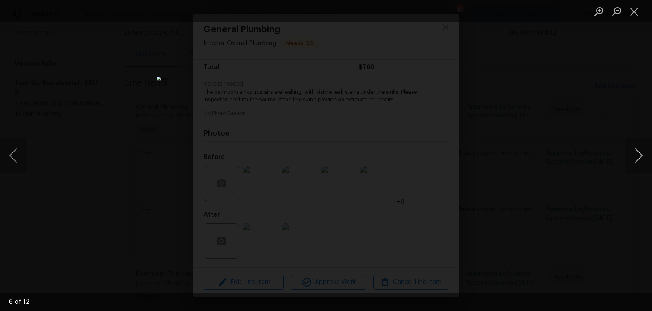
click at [638, 165] on button "Next image" at bounding box center [638, 155] width 27 height 35
click at [14, 154] on button "Previous image" at bounding box center [13, 155] width 27 height 35
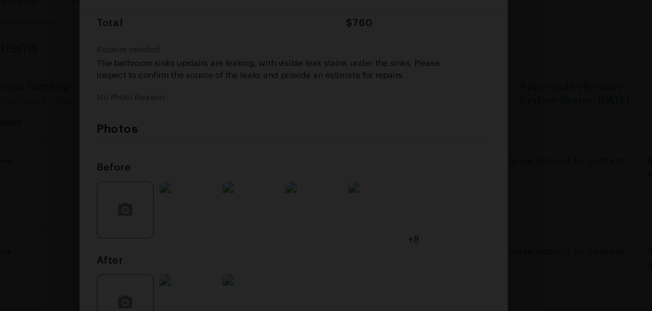
click at [378, 98] on img "Lightbox" at bounding box center [293, 123] width 528 height 252
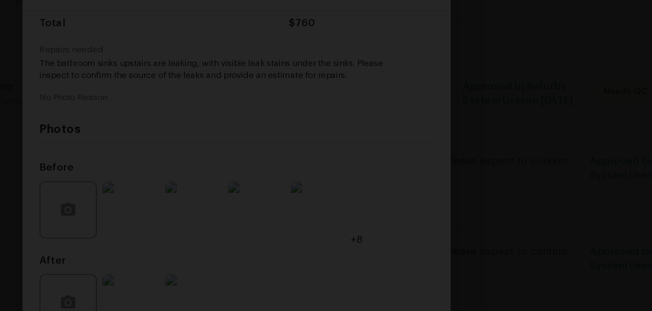
scroll to position [0, 0]
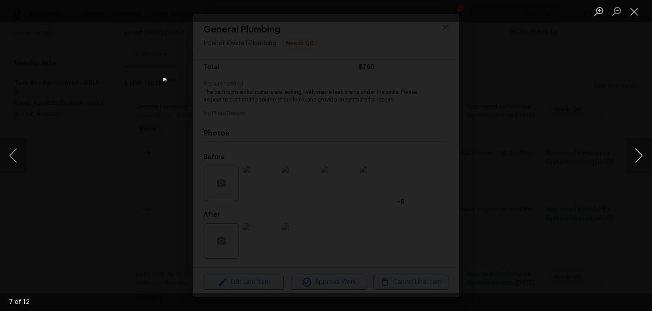
click at [637, 166] on button "Next image" at bounding box center [638, 155] width 27 height 35
click at [636, 166] on button "Next image" at bounding box center [638, 155] width 27 height 35
click at [637, 166] on button "Next image" at bounding box center [638, 155] width 27 height 35
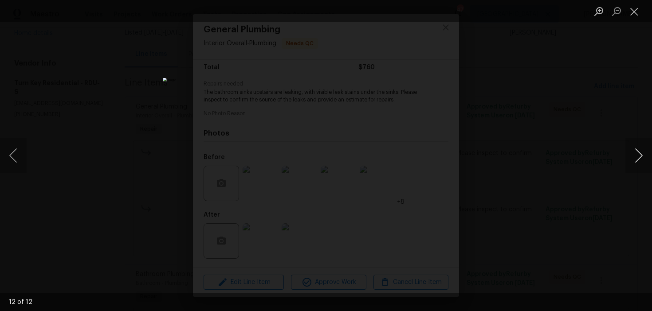
click at [637, 166] on button "Next image" at bounding box center [638, 155] width 27 height 35
click at [638, 166] on button "Next image" at bounding box center [638, 155] width 27 height 35
click at [322, 115] on img "Lightbox" at bounding box center [330, 164] width 456 height 218
click at [635, 152] on button "Next image" at bounding box center [638, 155] width 27 height 35
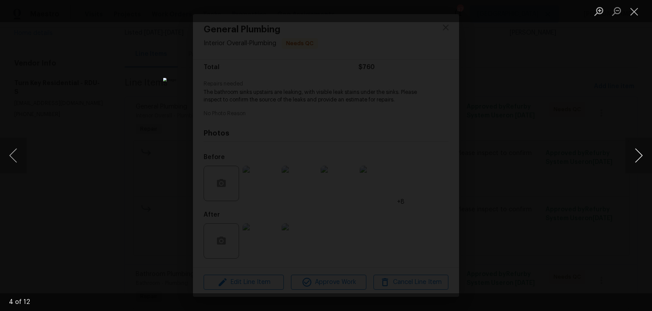
click at [635, 152] on button "Next image" at bounding box center [638, 155] width 27 height 35
click at [635, 153] on button "Next image" at bounding box center [638, 155] width 27 height 35
click at [635, 11] on button "Close lightbox" at bounding box center [634, 12] width 18 height 16
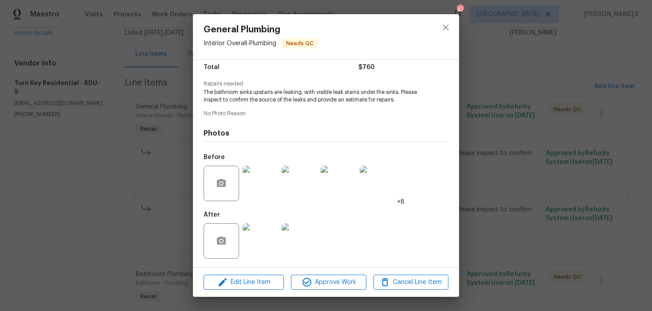
click at [493, 173] on div "General Plumbing Interior Overall - Plumbing Needs QC Vendor Turn Key Residenti…" at bounding box center [326, 155] width 652 height 311
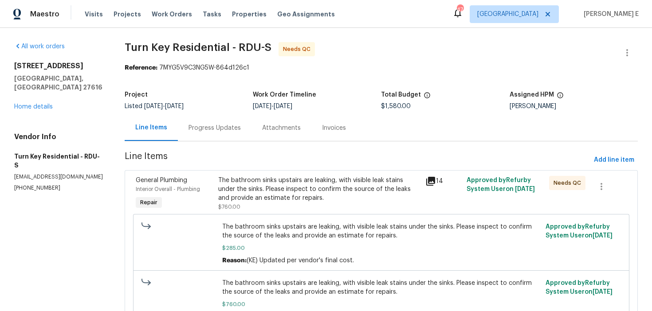
click at [208, 136] on div "Progress Updates" at bounding box center [215, 128] width 74 height 26
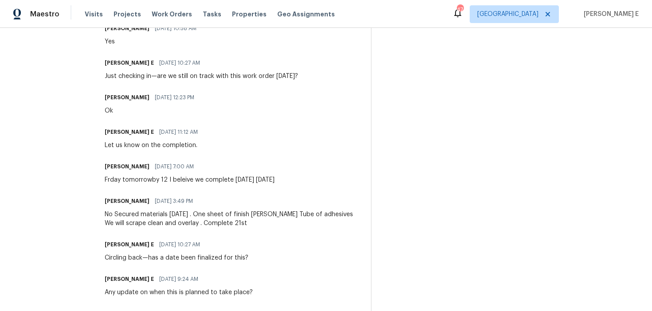
scroll to position [3121, 0]
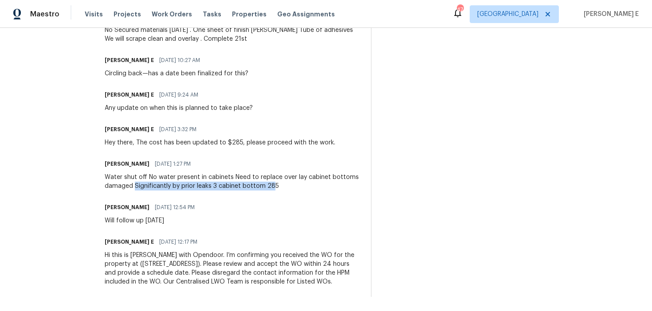
drag, startPoint x: 182, startPoint y: 180, endPoint x: 318, endPoint y: 175, distance: 136.3
click at [319, 174] on div "Water shut off No water present in cabinets Need to replace over lay cabinet bo…" at bounding box center [232, 182] width 255 height 18
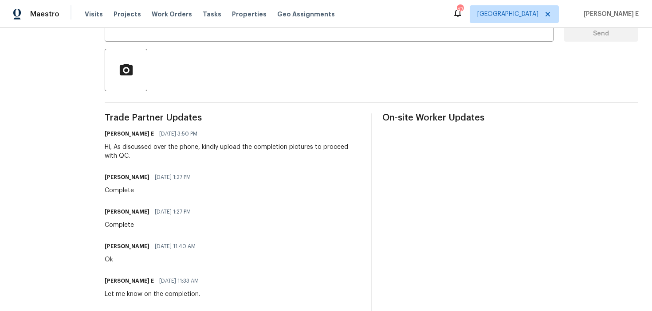
scroll to position [0, 0]
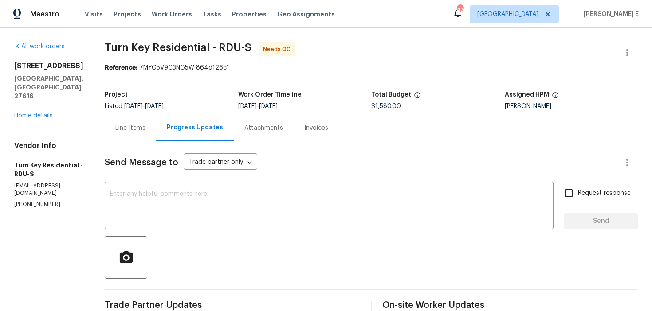
click at [147, 141] on div "Line Items" at bounding box center [130, 128] width 51 height 26
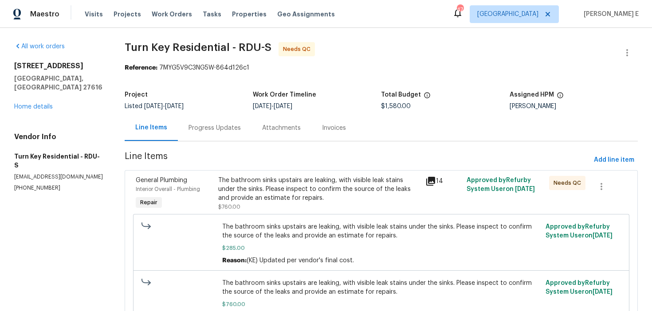
scroll to position [203, 0]
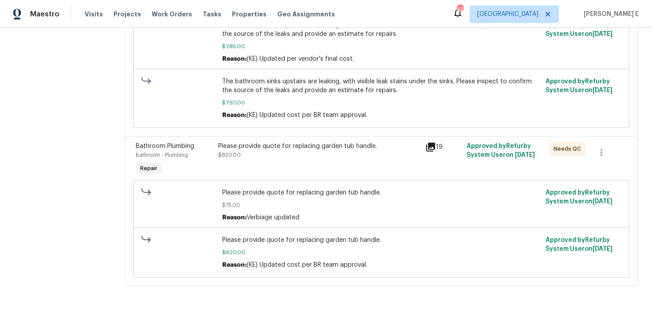
click at [286, 143] on div "Please provide quote for replacing garden tub handle." at bounding box center [318, 146] width 201 height 9
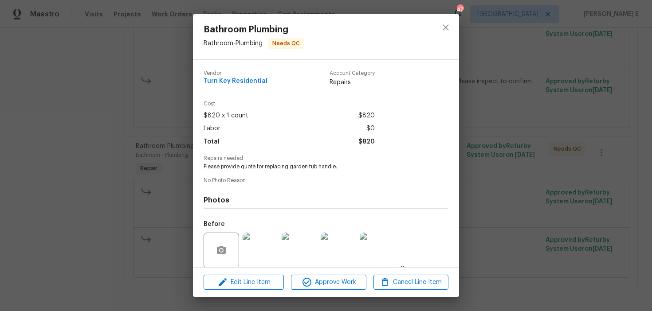
scroll to position [67, 0]
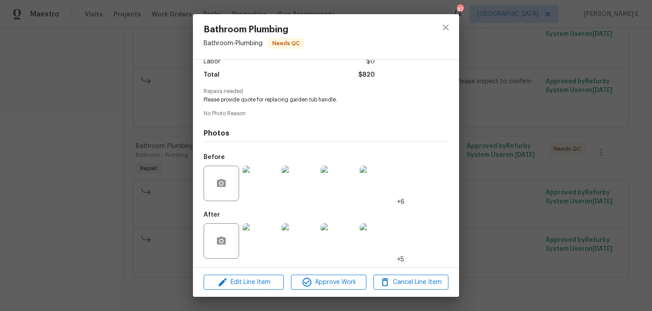
click at [262, 245] on img at bounding box center [260, 241] width 35 height 35
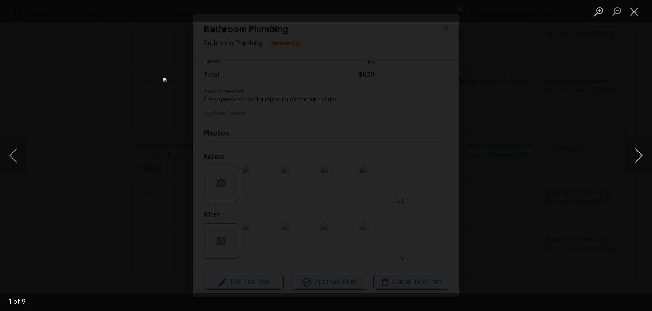
click at [636, 158] on button "Next image" at bounding box center [638, 155] width 27 height 35
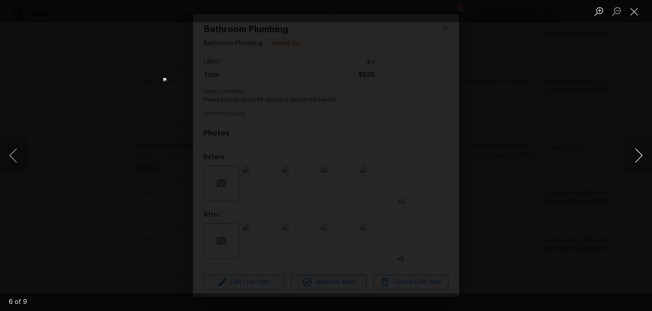
click at [636, 158] on button "Next image" at bounding box center [638, 155] width 27 height 35
click at [635, 158] on button "Next image" at bounding box center [638, 155] width 27 height 35
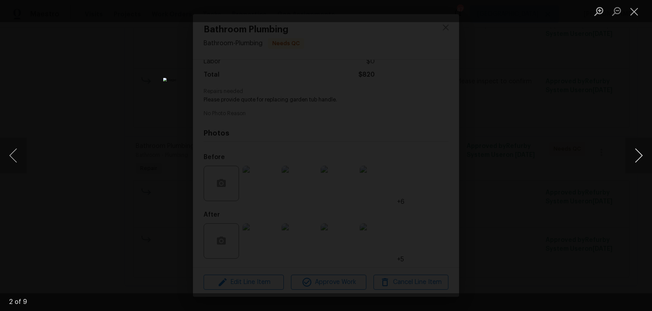
click at [635, 158] on button "Next image" at bounding box center [638, 155] width 27 height 35
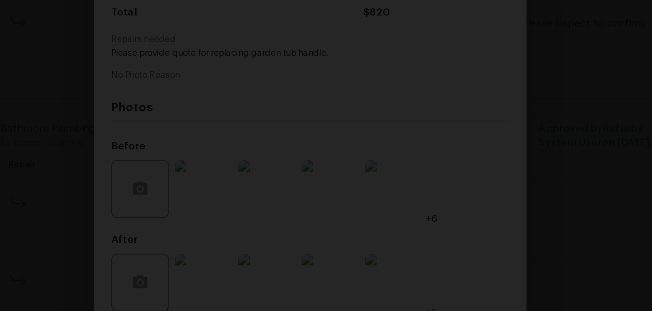
click at [342, 197] on img "Lightbox" at bounding box center [334, 181] width 963 height 460
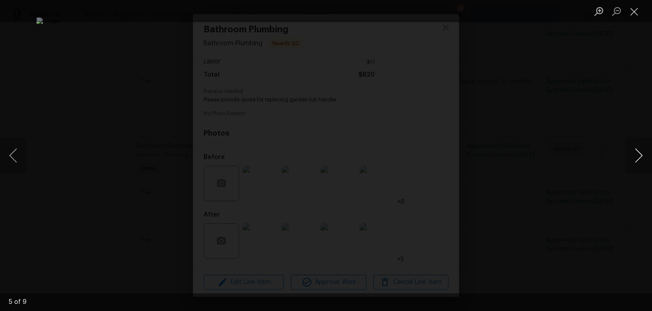
click at [635, 154] on button "Next image" at bounding box center [638, 155] width 27 height 35
click at [636, 154] on button "Next image" at bounding box center [638, 155] width 27 height 35
click at [12, 153] on button "Previous image" at bounding box center [13, 155] width 27 height 35
click at [639, 159] on button "Next image" at bounding box center [638, 155] width 27 height 35
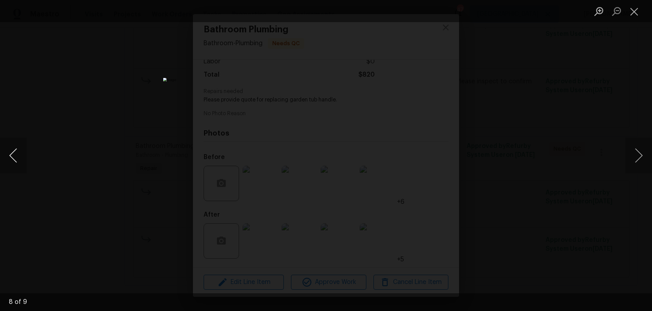
click at [11, 152] on button "Previous image" at bounding box center [13, 155] width 27 height 35
click at [635, 157] on button "Next image" at bounding box center [638, 155] width 27 height 35
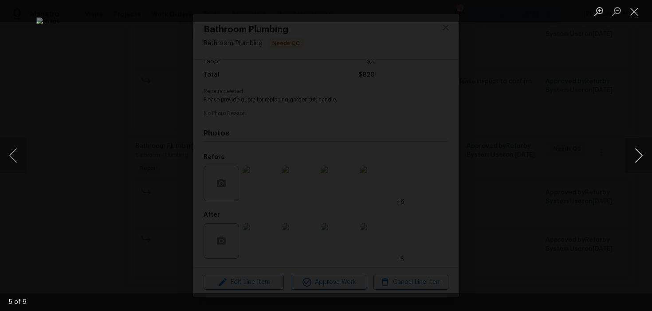
click at [635, 157] on button "Next image" at bounding box center [638, 155] width 27 height 35
click at [636, 158] on button "Next image" at bounding box center [638, 155] width 27 height 35
click at [616, 106] on div "Lightbox" at bounding box center [326, 155] width 652 height 311
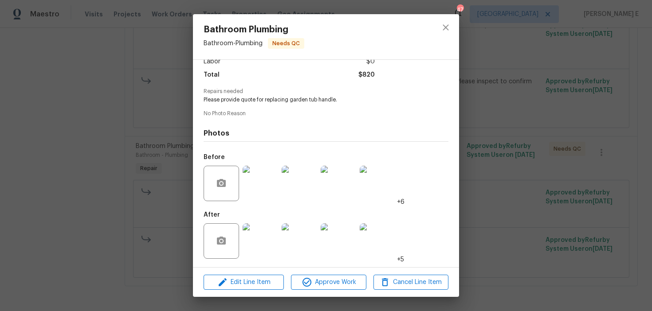
click at [490, 207] on div "Bathroom Plumbing Bathroom - Plumbing Needs QC Vendor Turn Key Residential Acco…" at bounding box center [326, 155] width 652 height 311
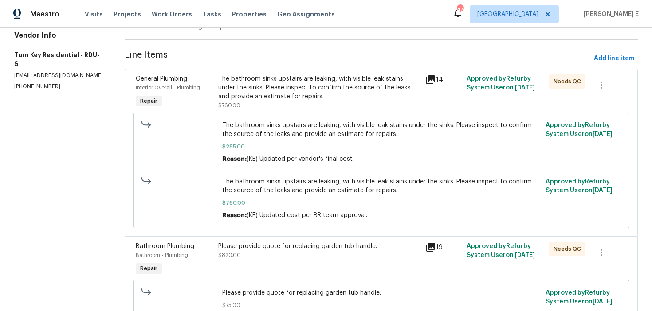
scroll to position [0, 0]
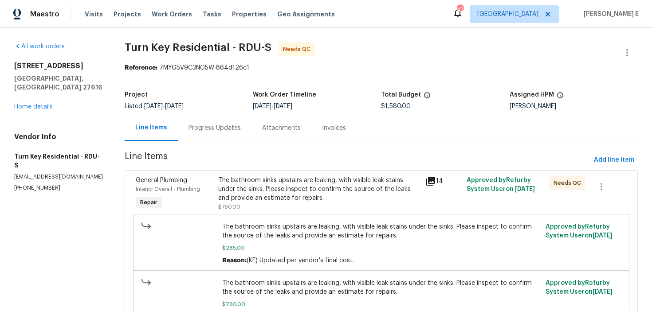
click at [281, 186] on div "The bathroom sinks upstairs are leaking, with visible leak stains under the sin…" at bounding box center [318, 189] width 201 height 27
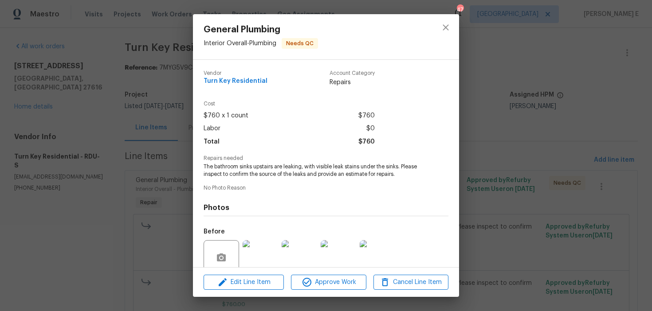
scroll to position [75, 0]
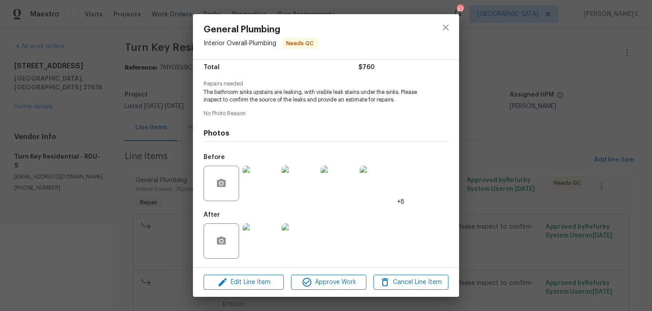
click at [271, 190] on img at bounding box center [260, 183] width 35 height 35
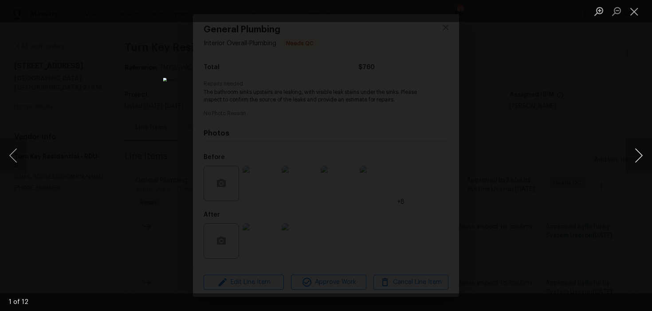
click at [635, 155] on button "Next image" at bounding box center [638, 155] width 27 height 35
click at [14, 158] on button "Previous image" at bounding box center [13, 155] width 27 height 35
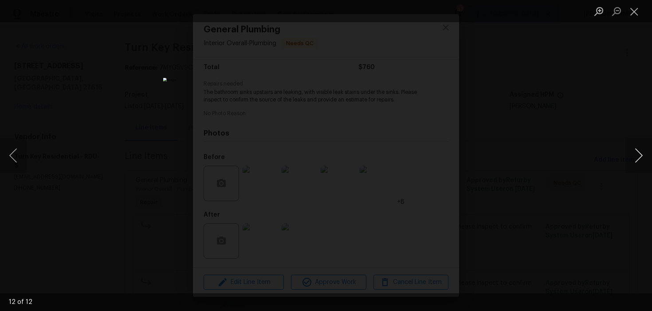
click at [636, 158] on button "Next image" at bounding box center [638, 155] width 27 height 35
click at [637, 158] on button "Next image" at bounding box center [638, 155] width 27 height 35
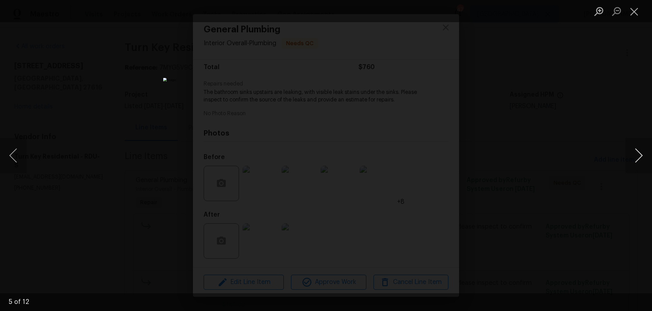
click at [637, 158] on button "Next image" at bounding box center [638, 155] width 27 height 35
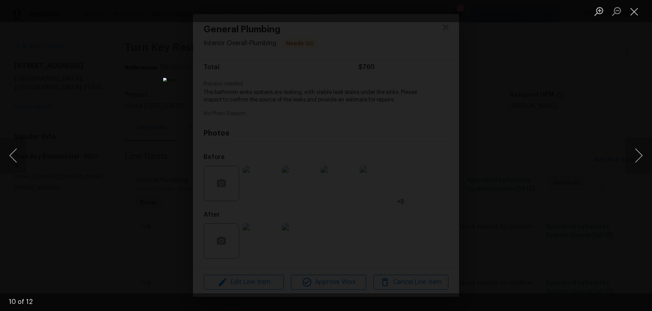
click at [562, 86] on div "Lightbox" at bounding box center [326, 155] width 652 height 311
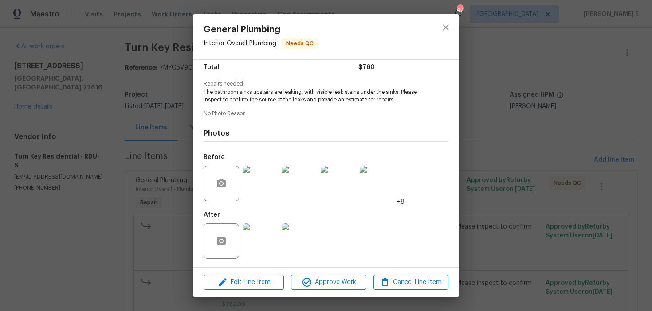
click at [526, 137] on div "General Plumbing Interior Overall - Plumbing Needs QC Vendor Turn Key Residenti…" at bounding box center [326, 155] width 652 height 311
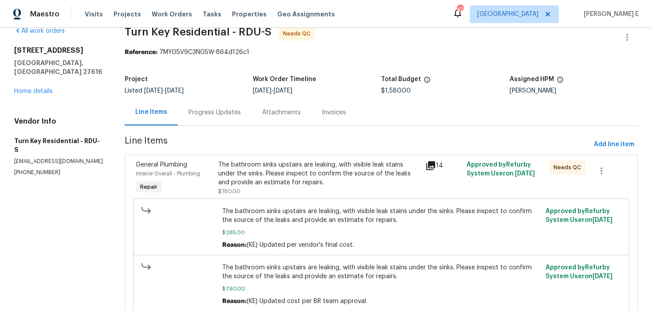
scroll to position [0, 0]
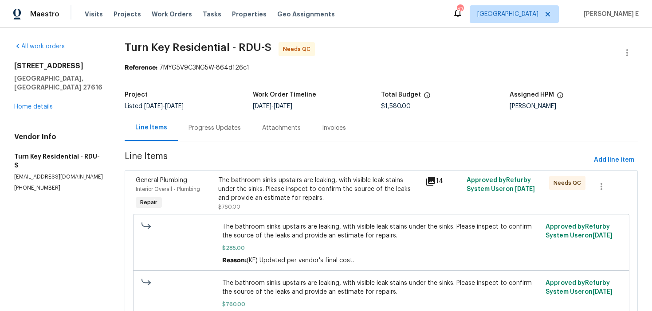
click at [199, 119] on div "Progress Updates" at bounding box center [215, 128] width 74 height 26
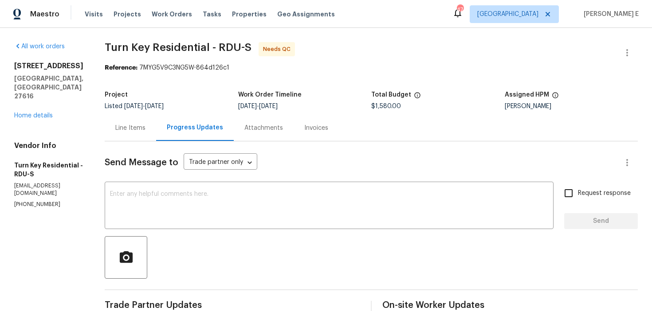
click at [152, 122] on div "Line Items" at bounding box center [130, 128] width 51 height 26
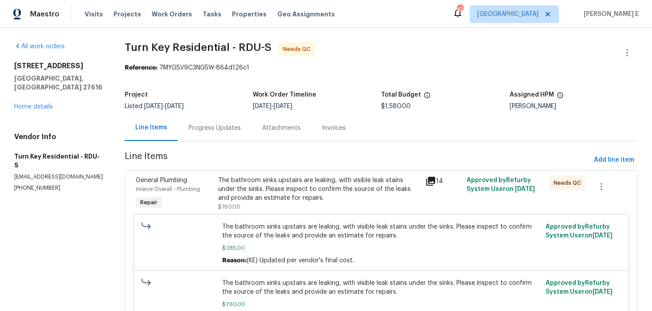
scroll to position [41, 0]
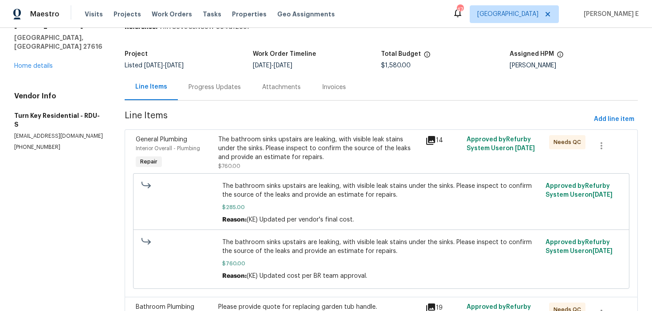
click at [198, 86] on div "Progress Updates" at bounding box center [214, 87] width 52 height 9
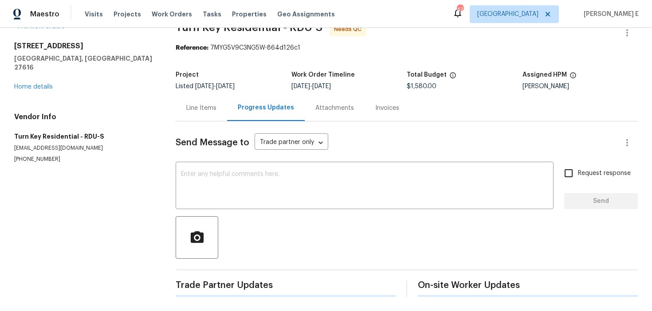
scroll to position [41, 0]
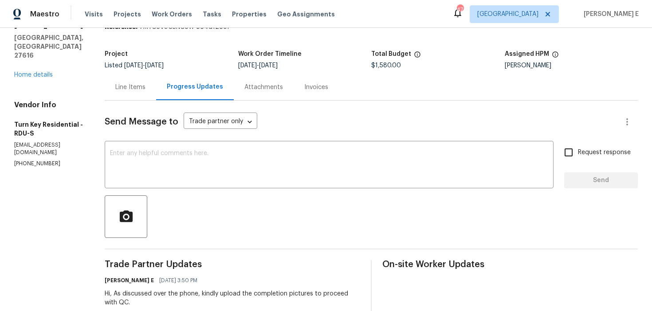
click at [156, 93] on div "Line Items" at bounding box center [130, 87] width 51 height 26
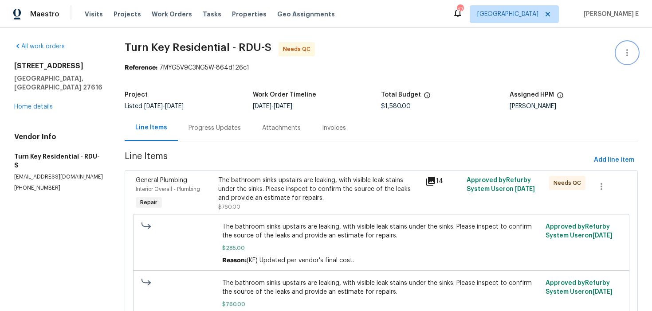
click at [628, 48] on icon "button" at bounding box center [627, 52] width 11 height 11
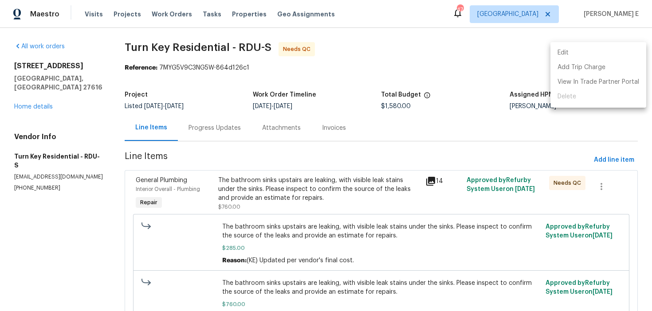
click at [559, 49] on li "Edit" at bounding box center [598, 53] width 96 height 15
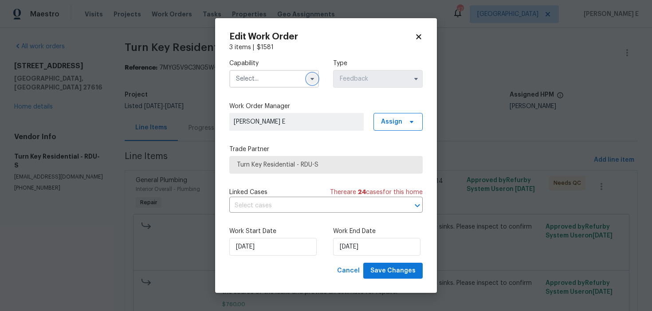
click at [308, 80] on button "button" at bounding box center [312, 79] width 11 height 11
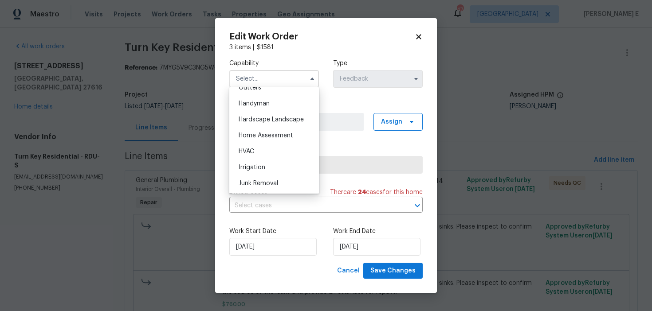
scroll to position [480, 0]
click at [290, 105] on div "Handyman" at bounding box center [273, 106] width 85 height 16
type input "Handyman"
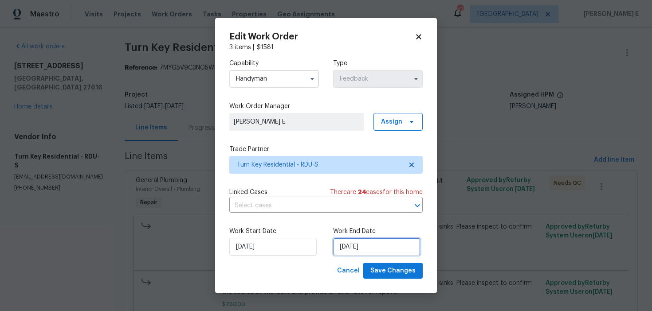
click at [381, 247] on input "04/09/2025" at bounding box center [376, 247] width 87 height 18
select select "8"
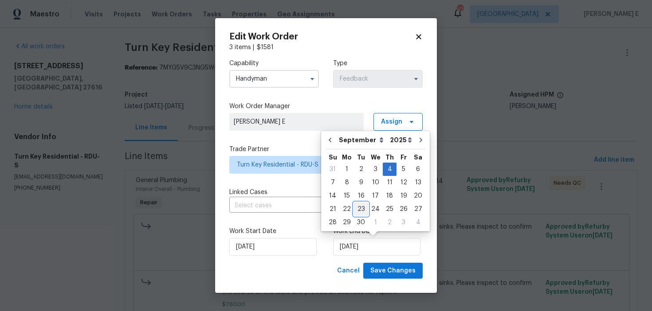
click at [359, 210] on div "23" at bounding box center [361, 209] width 14 height 12
type input "23/09/2025"
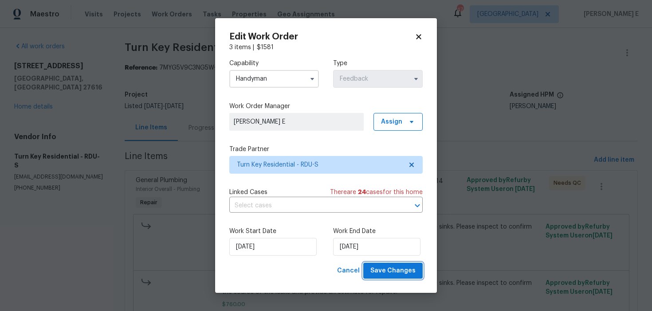
click at [378, 277] on button "Save Changes" at bounding box center [392, 271] width 59 height 16
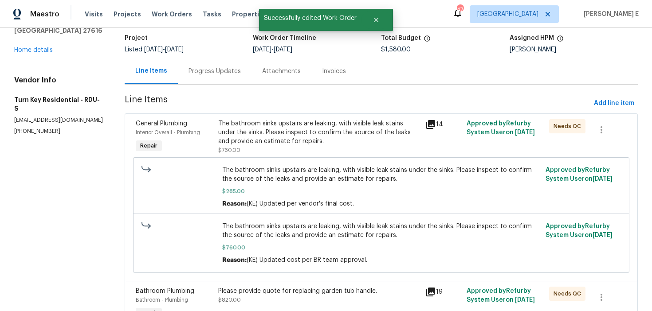
scroll to position [0, 0]
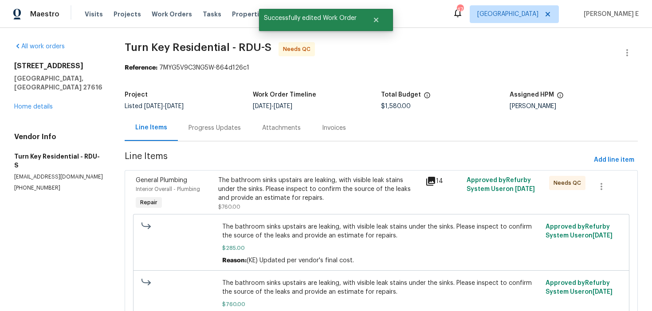
click at [252, 205] on div "The bathroom sinks upstairs are leaking, with visible leak stains under the sin…" at bounding box center [318, 193] width 201 height 35
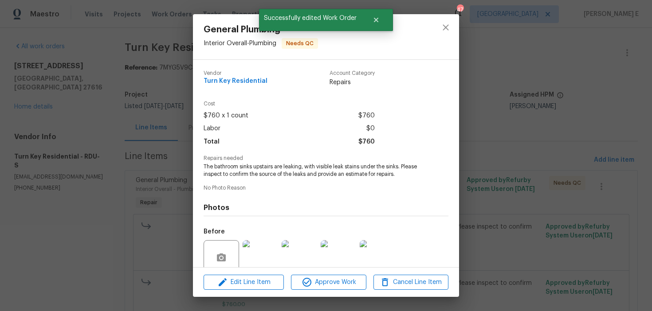
scroll to position [75, 0]
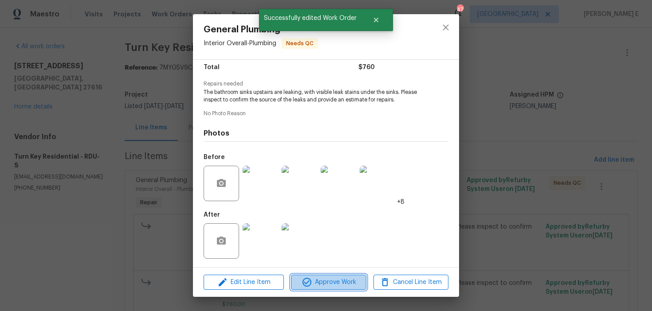
click at [326, 285] on span "Approve Work" at bounding box center [329, 282] width 70 height 11
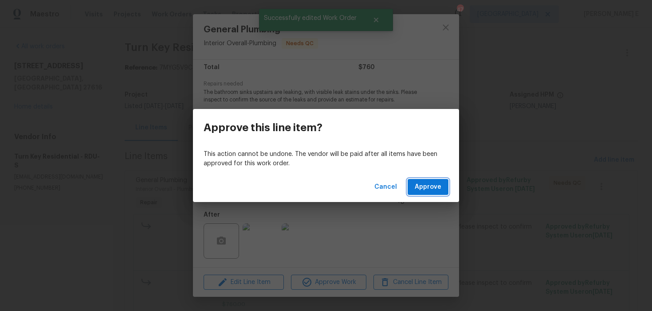
click at [427, 193] on button "Approve" at bounding box center [428, 187] width 41 height 16
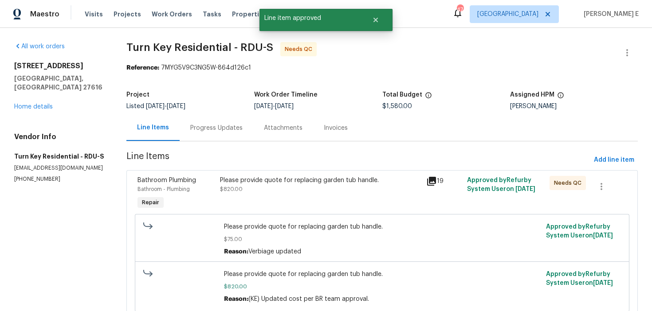
click at [337, 182] on div "Please provide quote for replacing garden tub handle." at bounding box center [320, 180] width 200 height 9
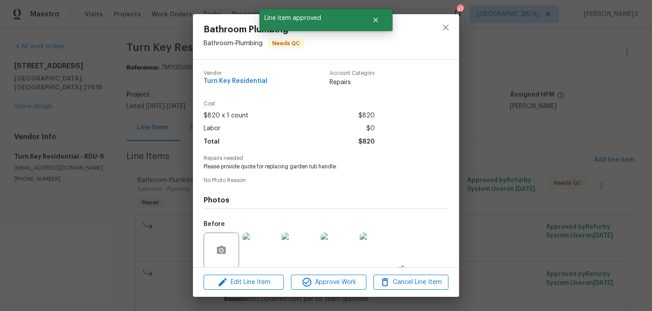
scroll to position [67, 0]
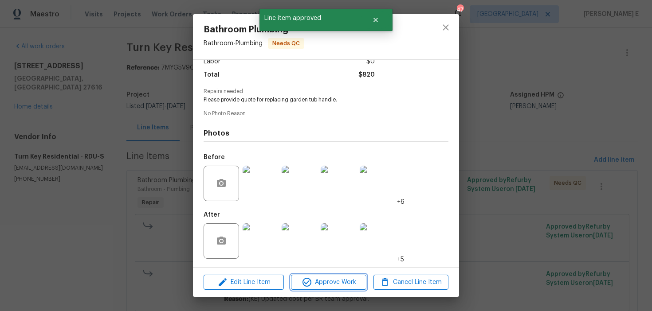
click at [325, 279] on span "Approve Work" at bounding box center [329, 282] width 70 height 11
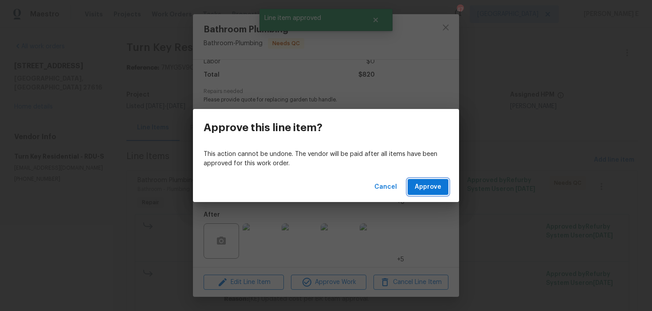
click at [427, 187] on span "Approve" at bounding box center [428, 187] width 27 height 11
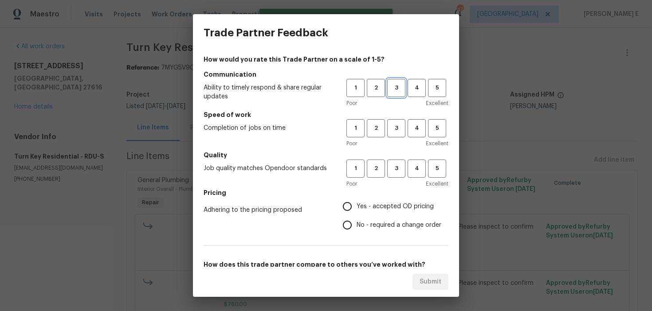
click at [397, 87] on span "3" at bounding box center [396, 88] width 16 height 10
click at [396, 133] on button "3" at bounding box center [396, 128] width 18 height 18
click at [396, 164] on span "3" at bounding box center [396, 169] width 16 height 10
click at [344, 228] on input "No - required a change order" at bounding box center [347, 225] width 19 height 19
radio input "true"
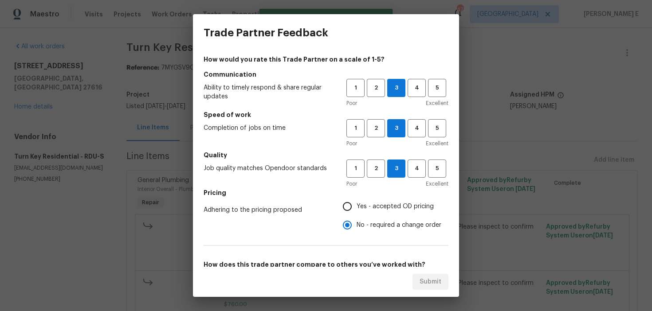
scroll to position [139, 0]
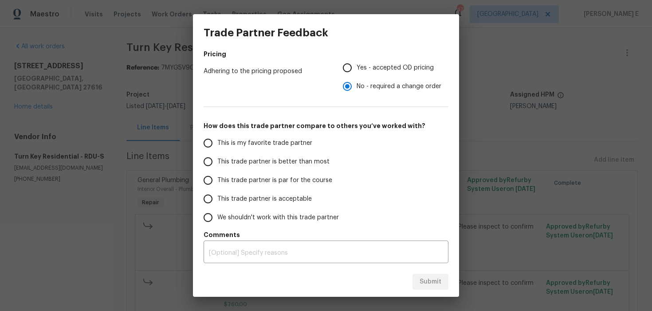
click at [215, 198] on input "This trade partner is acceptable" at bounding box center [208, 199] width 19 height 19
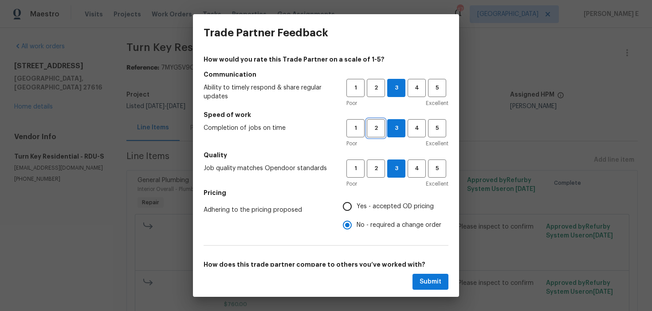
click at [377, 129] on span "2" at bounding box center [376, 128] width 16 height 10
radio input "true"
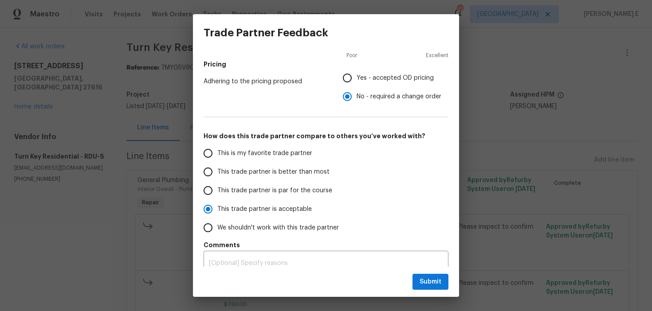
scroll to position [139, 0]
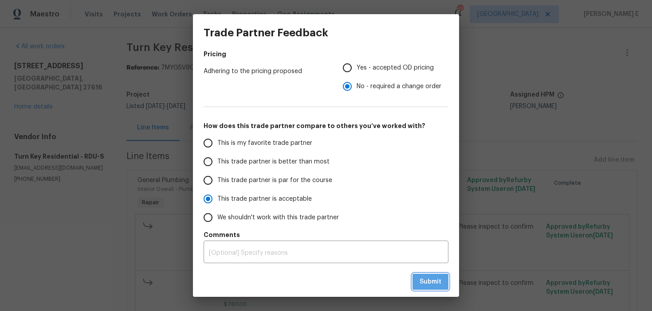
click at [430, 285] on span "Submit" at bounding box center [431, 282] width 22 height 11
radio input "false"
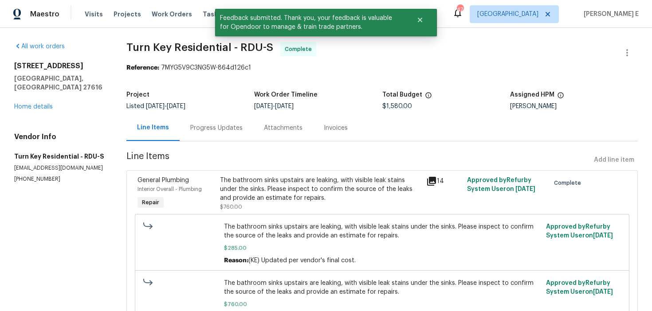
click at [232, 121] on div "Progress Updates" at bounding box center [217, 128] width 74 height 26
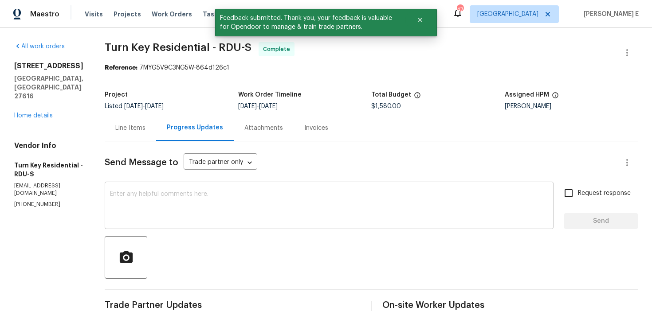
click at [228, 215] on textarea at bounding box center [329, 206] width 438 height 31
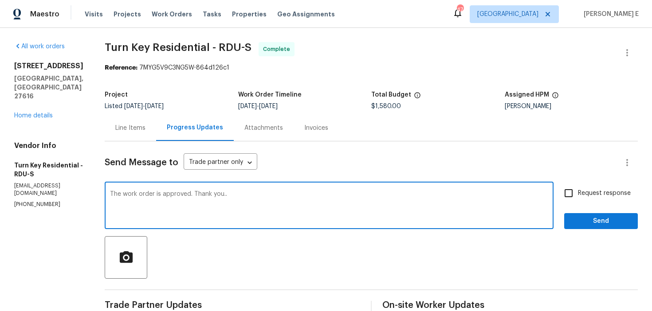
type textarea "The work order is approved. Thank you.."
click at [580, 191] on span "Request response" at bounding box center [604, 193] width 53 height 9
click at [578, 191] on input "Request response" at bounding box center [568, 193] width 19 height 19
checkbox input "true"
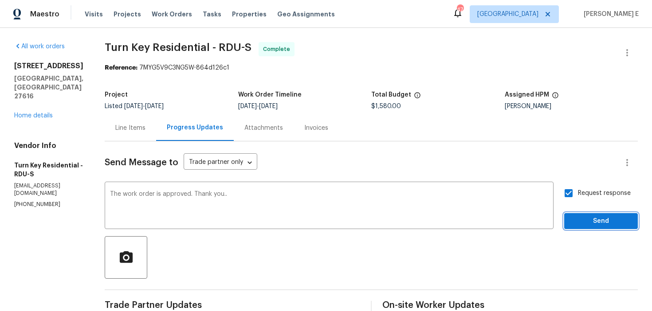
click at [582, 221] on span "Send" at bounding box center [600, 221] width 59 height 11
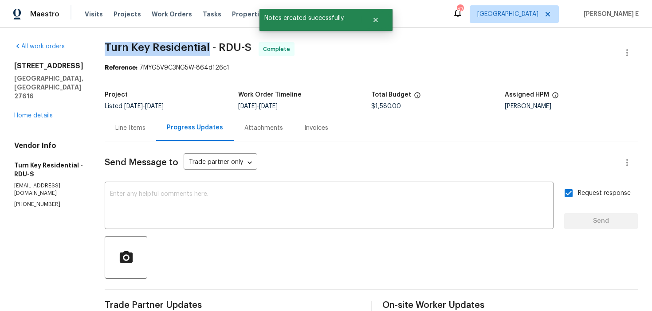
drag, startPoint x: 127, startPoint y: 49, endPoint x: 228, endPoint y: 49, distance: 101.1
click at [228, 49] on span "Turn Key Residential - RDU-S" at bounding box center [178, 47] width 147 height 11
copy span "Turn Key Residential"
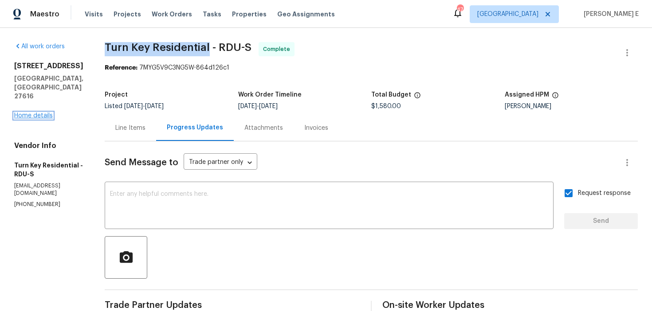
click at [47, 113] on link "Home details" at bounding box center [33, 116] width 39 height 6
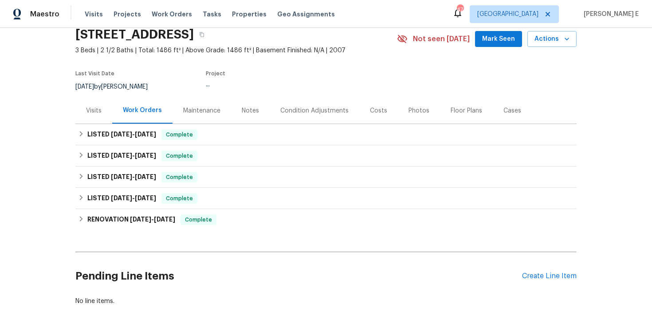
scroll to position [40, 0]
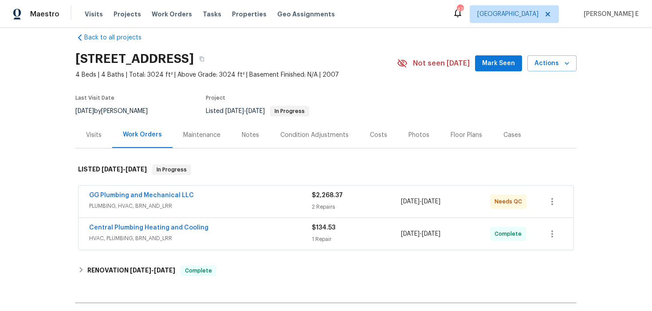
scroll to position [13, 0]
click at [184, 198] on span "GG Plumbing and Mechanical LLC" at bounding box center [141, 194] width 105 height 9
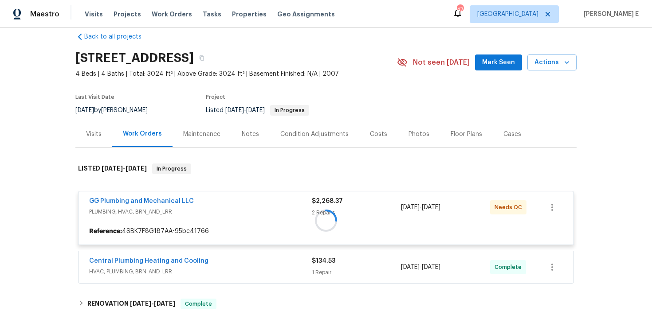
click at [177, 200] on div at bounding box center [325, 221] width 501 height 132
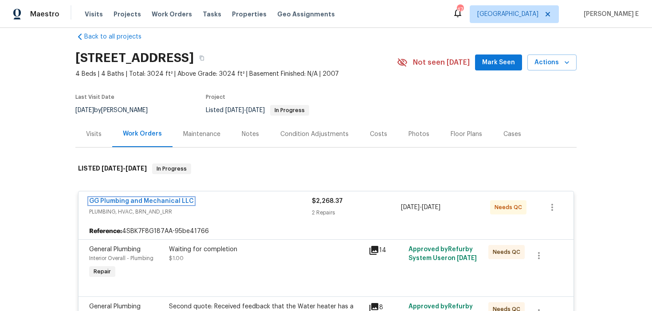
click at [177, 200] on link "GG Plumbing and Mechanical LLC" at bounding box center [141, 201] width 105 height 6
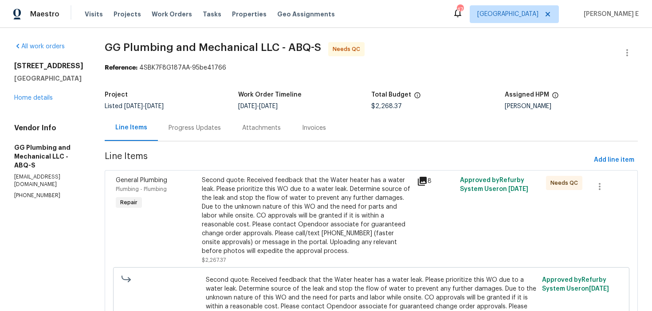
click at [219, 130] on div "Progress Updates" at bounding box center [195, 128] width 52 height 9
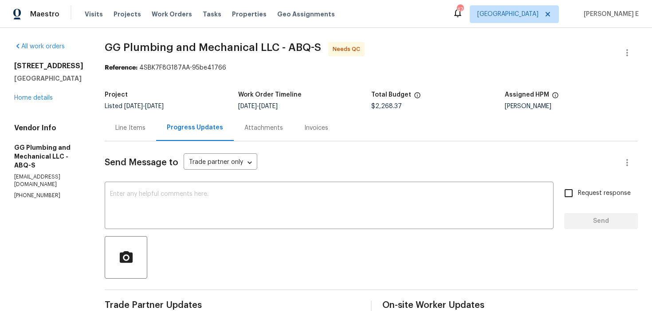
click at [156, 134] on div "Line Items" at bounding box center [130, 128] width 51 height 26
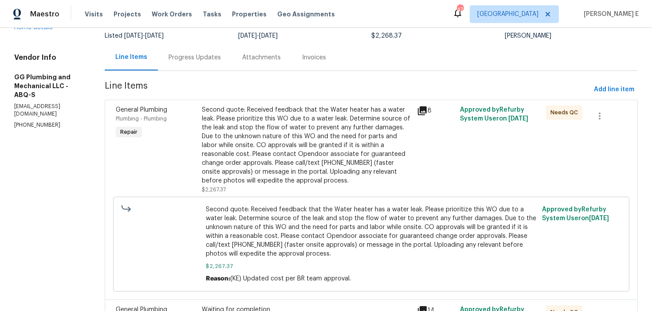
scroll to position [117, 0]
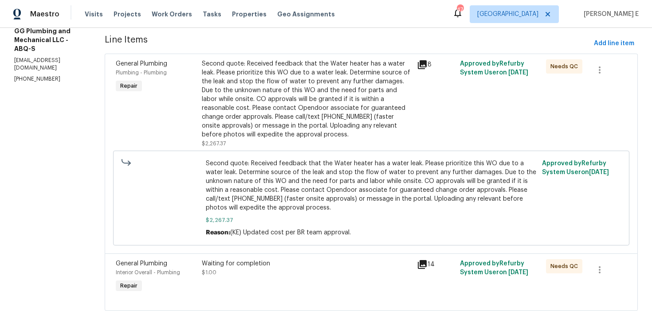
click at [309, 118] on div "Second quote: Received feedback that the Water heater has a water leak. Please …" at bounding box center [307, 99] width 210 height 80
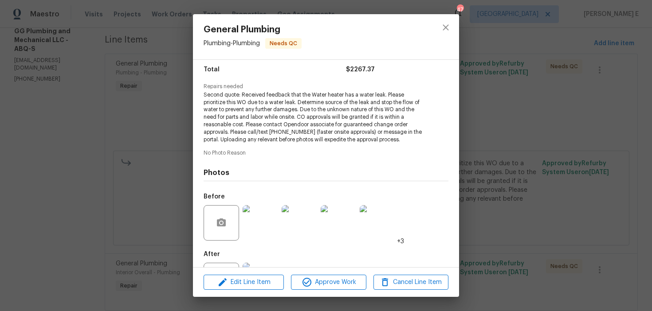
scroll to position [112, 0]
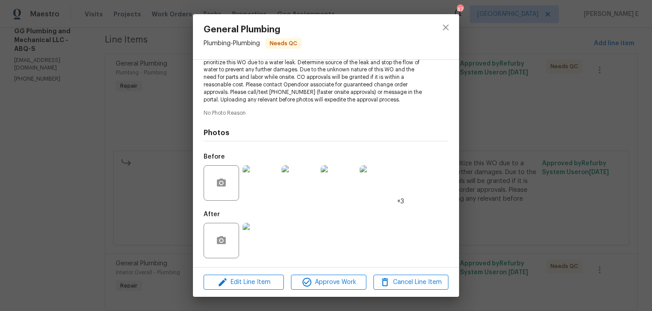
click at [253, 241] on img at bounding box center [260, 240] width 35 height 35
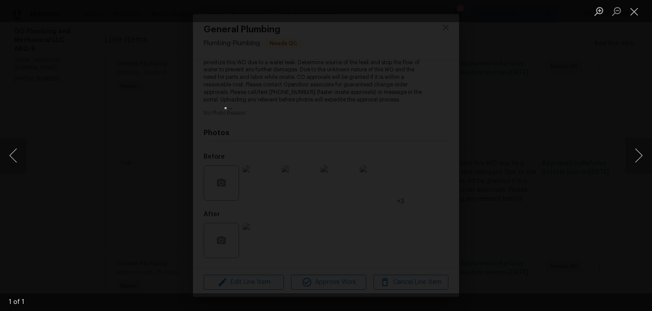
click at [487, 113] on div "Lightbox" at bounding box center [326, 155] width 652 height 311
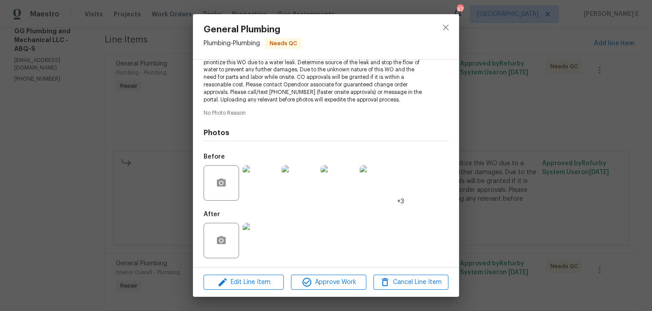
click at [513, 163] on div "General Plumbing Plumbing - Plumbing Needs QC Vendor GG Plumbing and Mechanical…" at bounding box center [326, 155] width 652 height 311
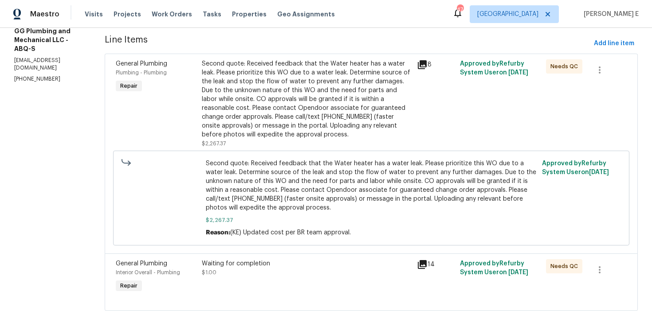
scroll to position [142, 0]
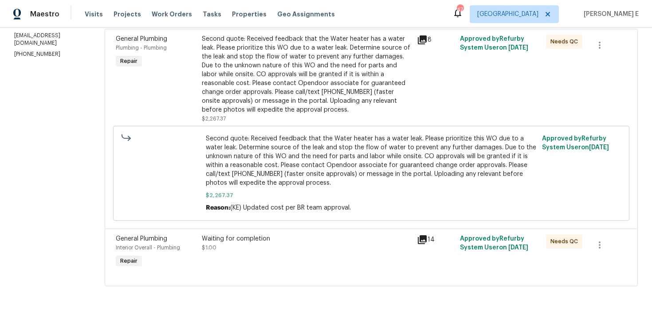
click at [272, 243] on div "Waiting for completion" at bounding box center [307, 239] width 210 height 9
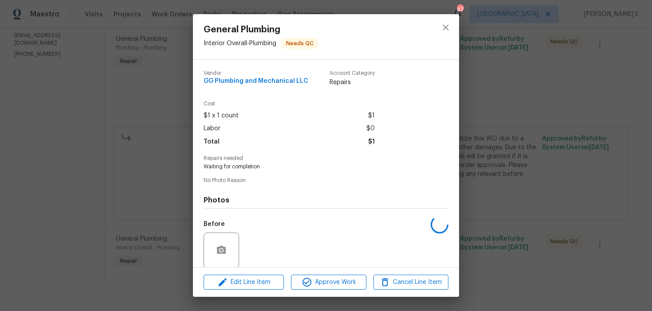
scroll to position [67, 0]
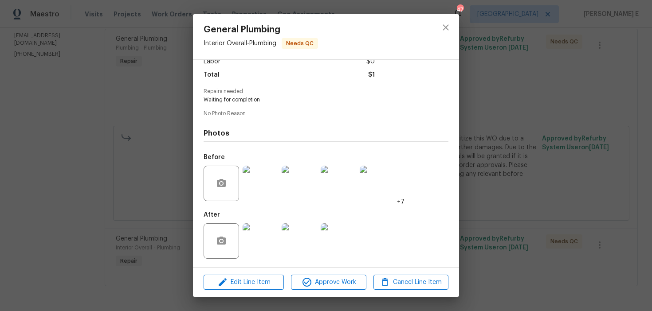
click at [261, 241] on img at bounding box center [260, 241] width 35 height 35
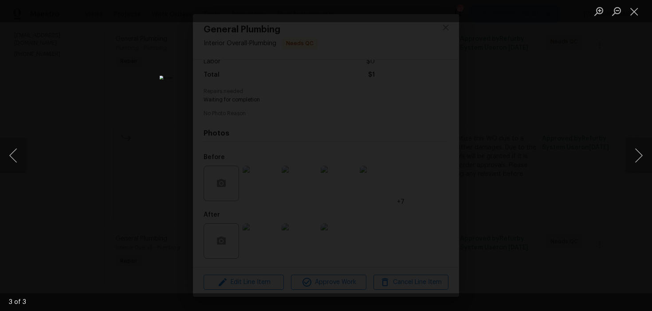
click at [546, 98] on div "Lightbox" at bounding box center [326, 155] width 652 height 311
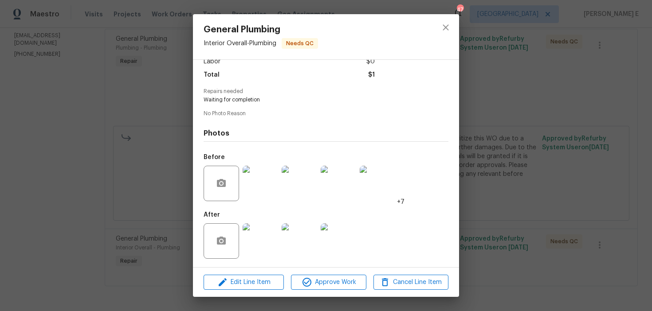
click at [258, 245] on img at bounding box center [260, 241] width 35 height 35
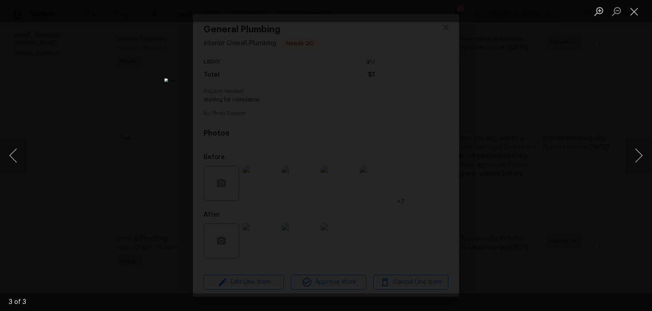
click at [546, 114] on div "Lightbox" at bounding box center [326, 155] width 652 height 311
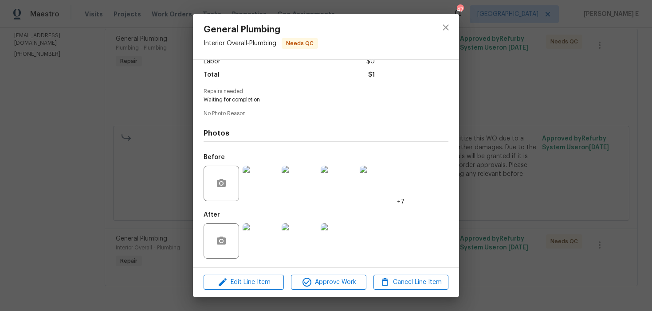
click at [546, 114] on div "General Plumbing Interior Overall - Plumbing Needs QC Vendor GG Plumbing and Me…" at bounding box center [326, 155] width 652 height 311
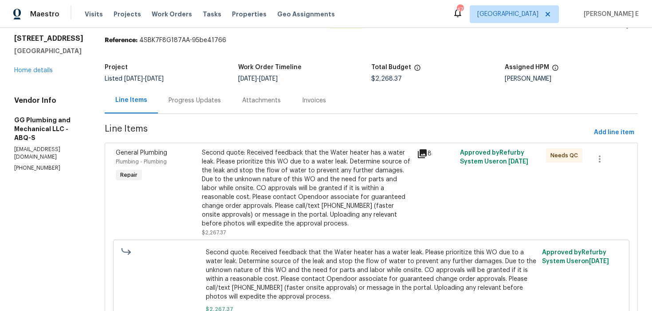
scroll to position [0, 0]
